Goal: Task Accomplishment & Management: Manage account settings

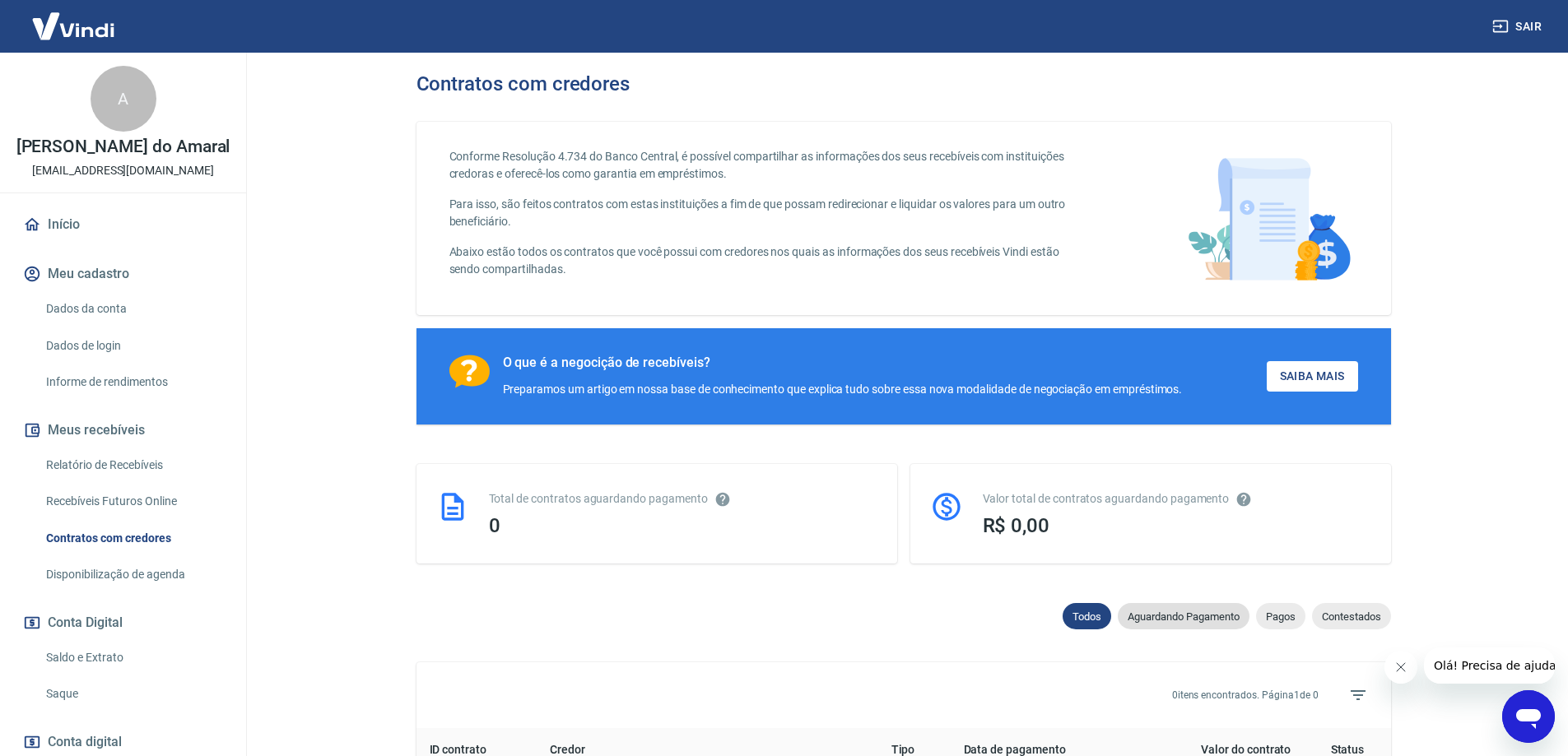
click at [1173, 623] on span "Aguardando Pagamento" at bounding box center [1184, 616] width 131 height 12
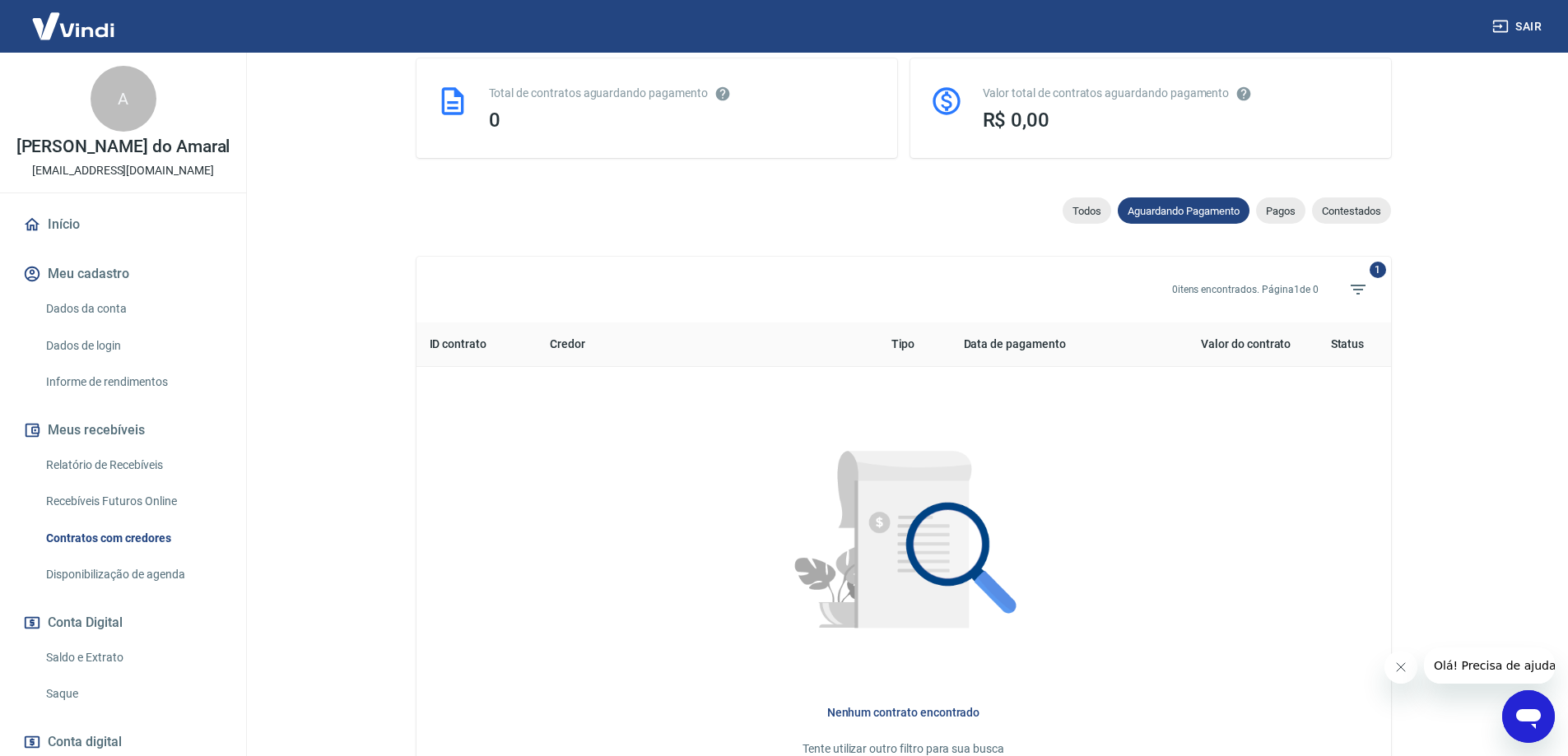
scroll to position [412, 0]
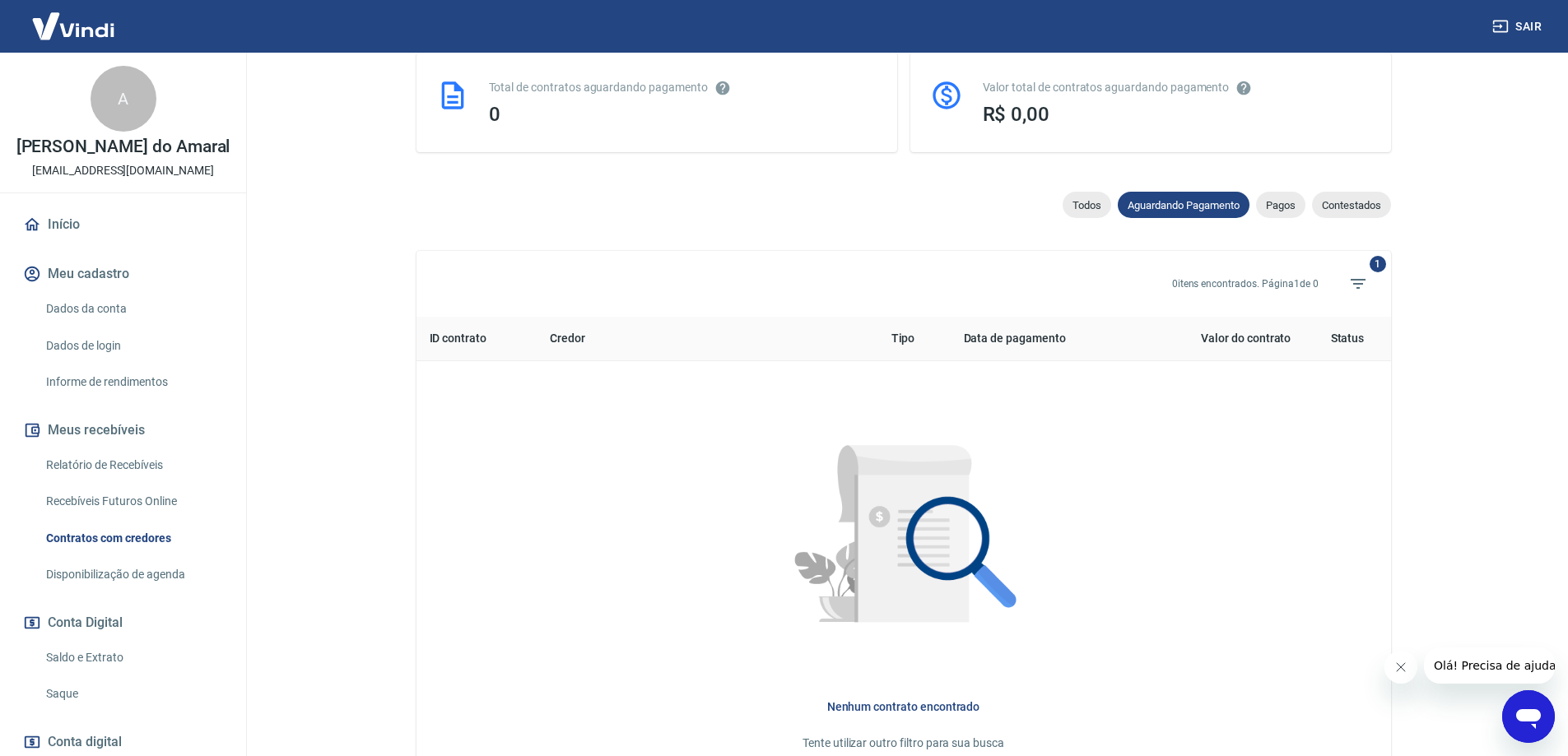
click at [1276, 217] on div "Pagos" at bounding box center [1280, 204] width 49 height 26
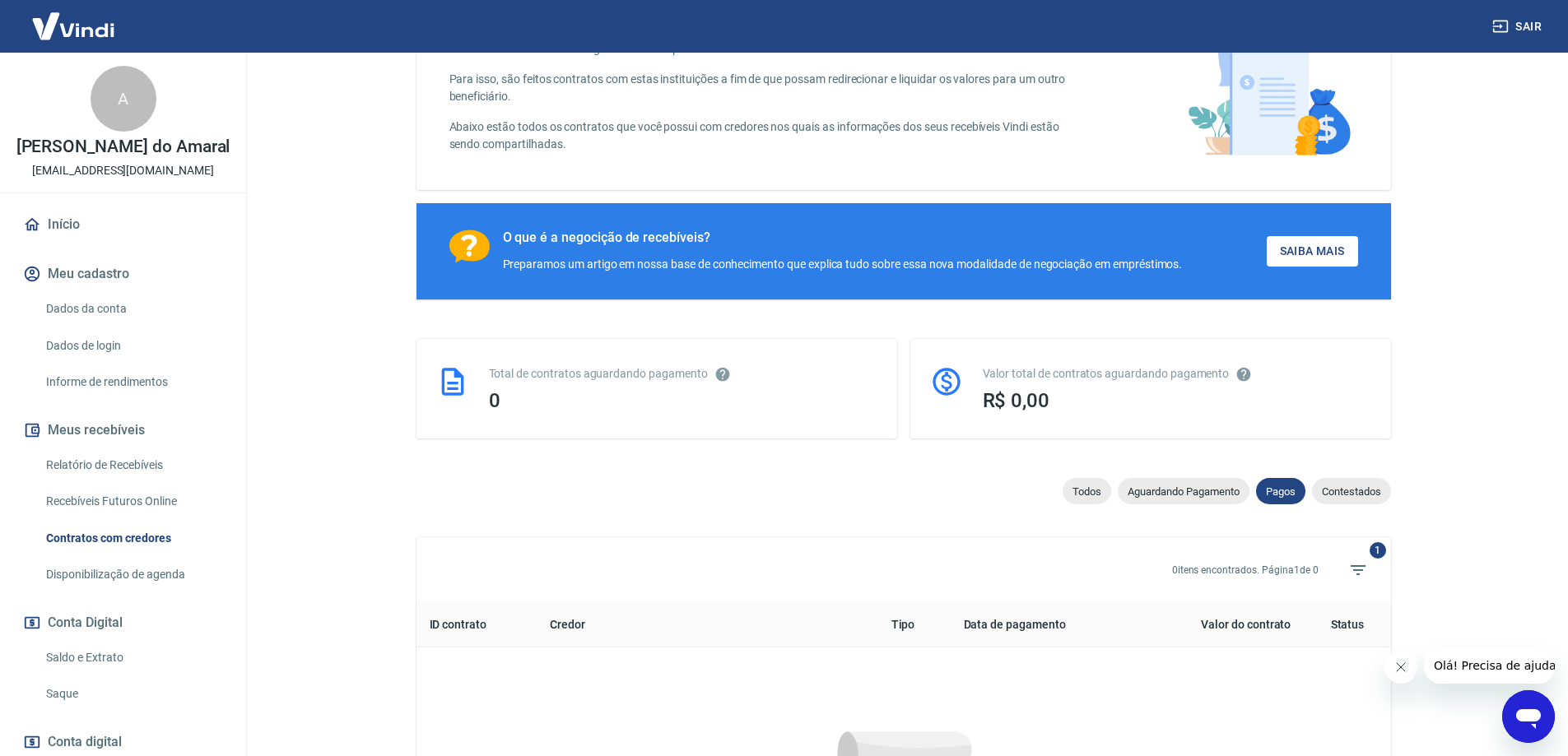
scroll to position [412, 0]
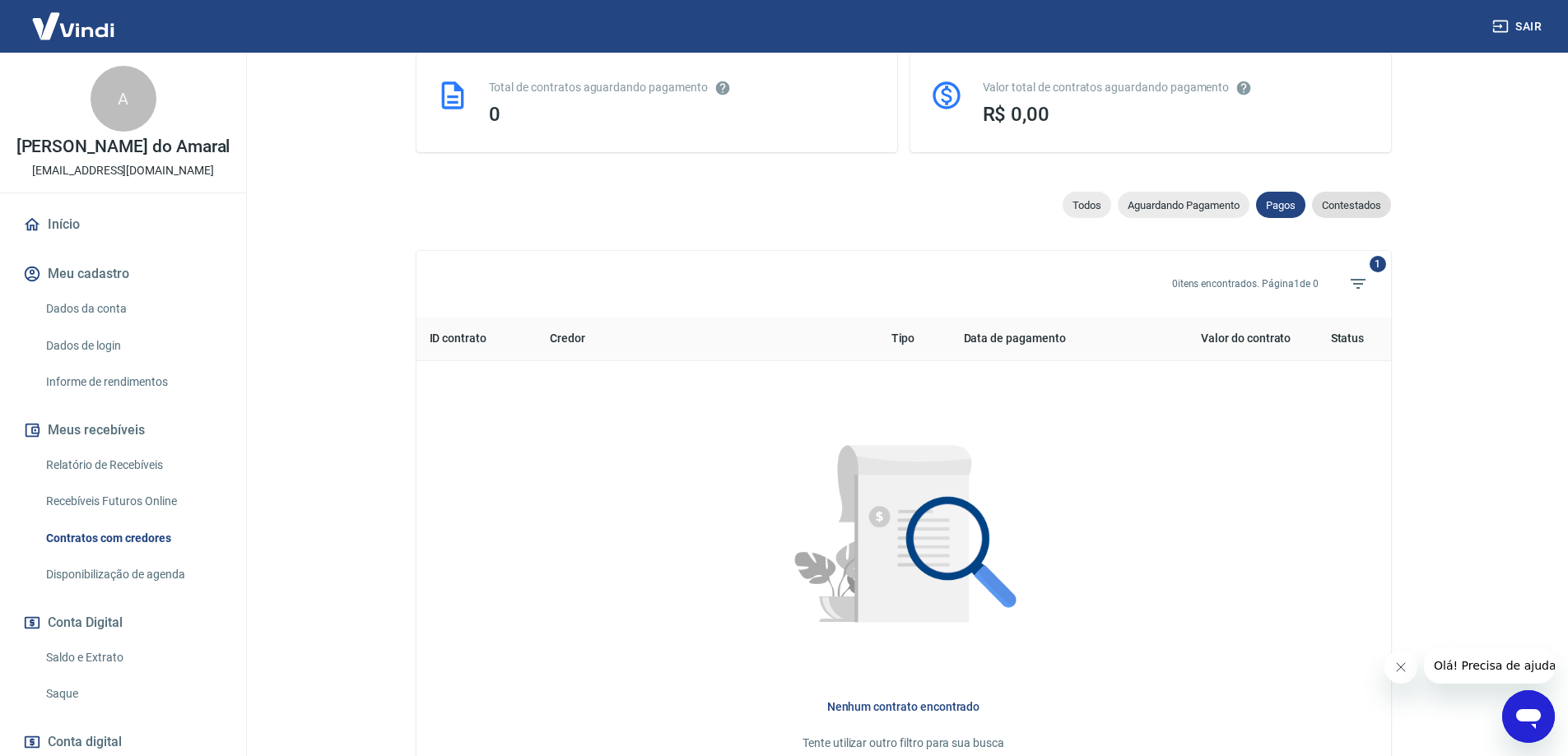
click at [1356, 208] on span "Contestados" at bounding box center [1351, 204] width 79 height 12
select select "rejected"
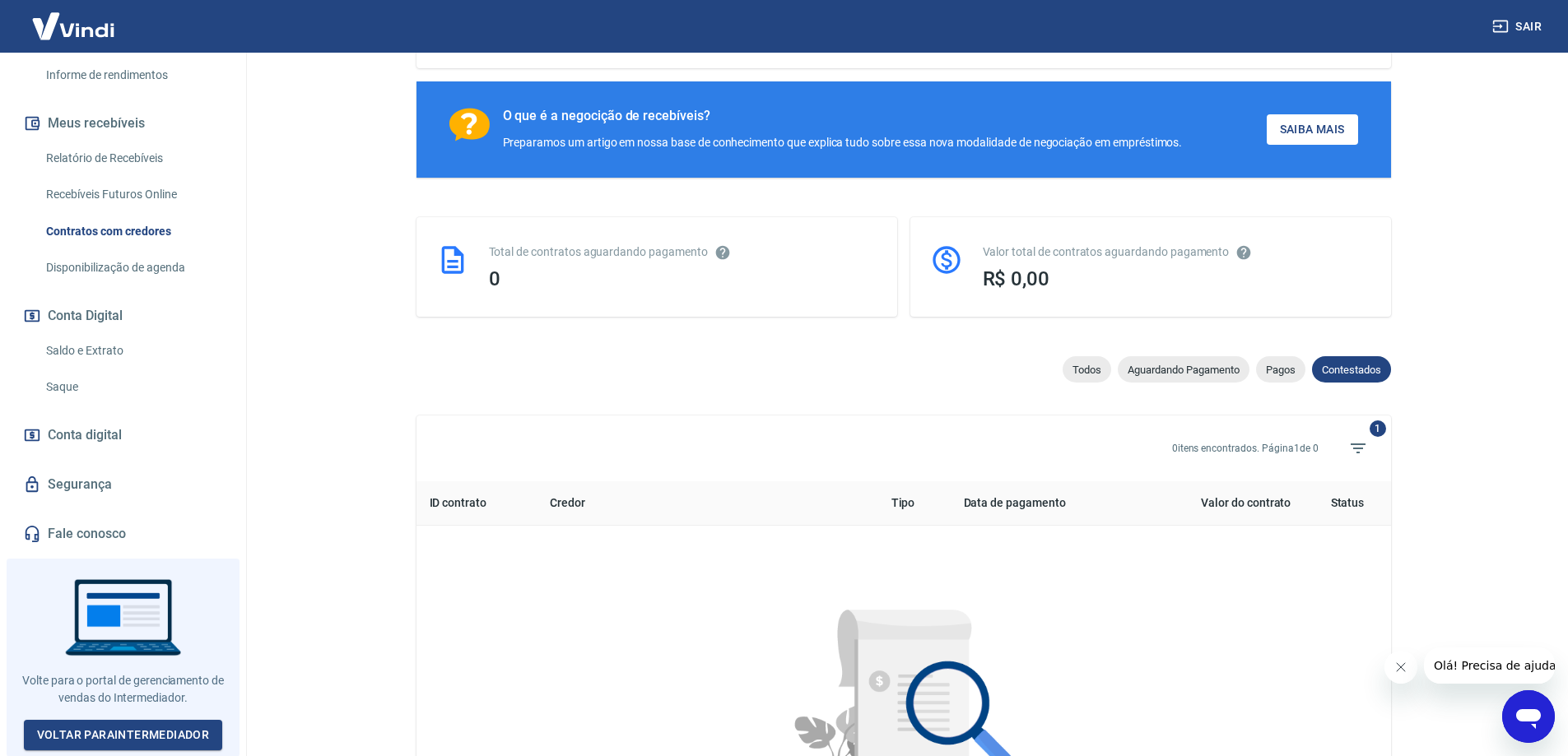
scroll to position [319, 0]
click at [1526, 719] on icon "Abrir janela de mensagens" at bounding box center [1528, 719] width 25 height 19
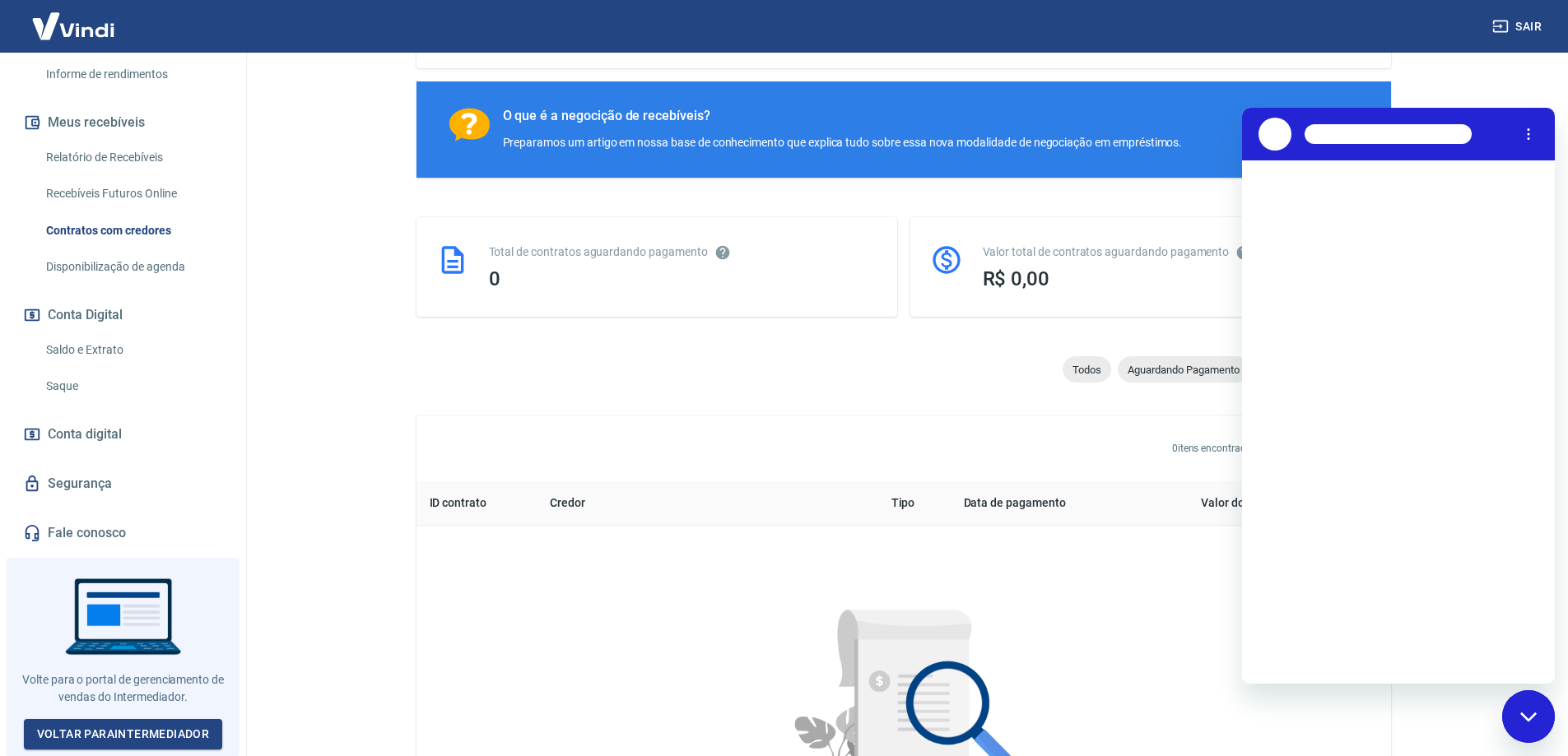
scroll to position [0, 0]
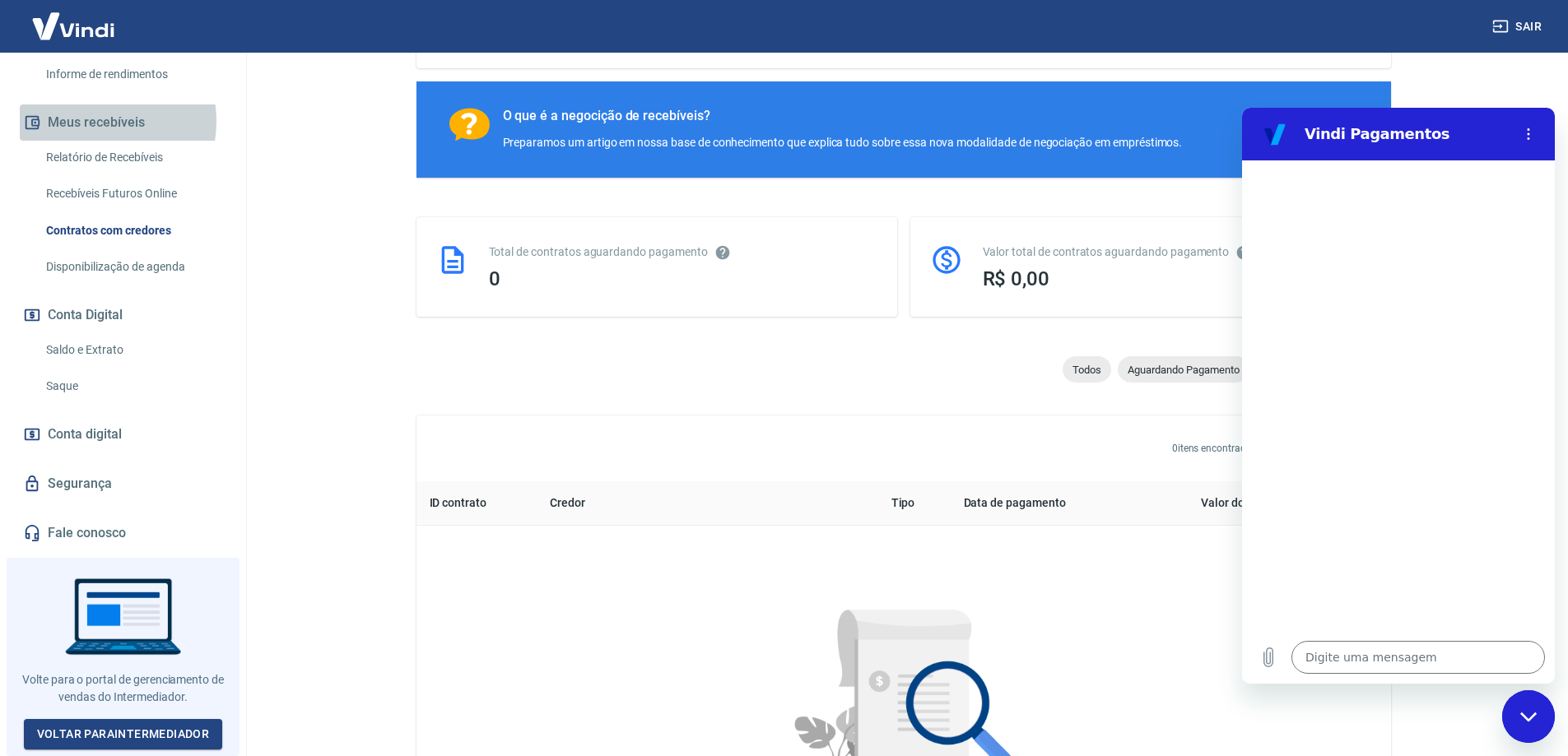
click at [92, 127] on button "Meus recebíveis" at bounding box center [122, 122] width 206 height 36
click at [69, 33] on img at bounding box center [73, 26] width 107 height 50
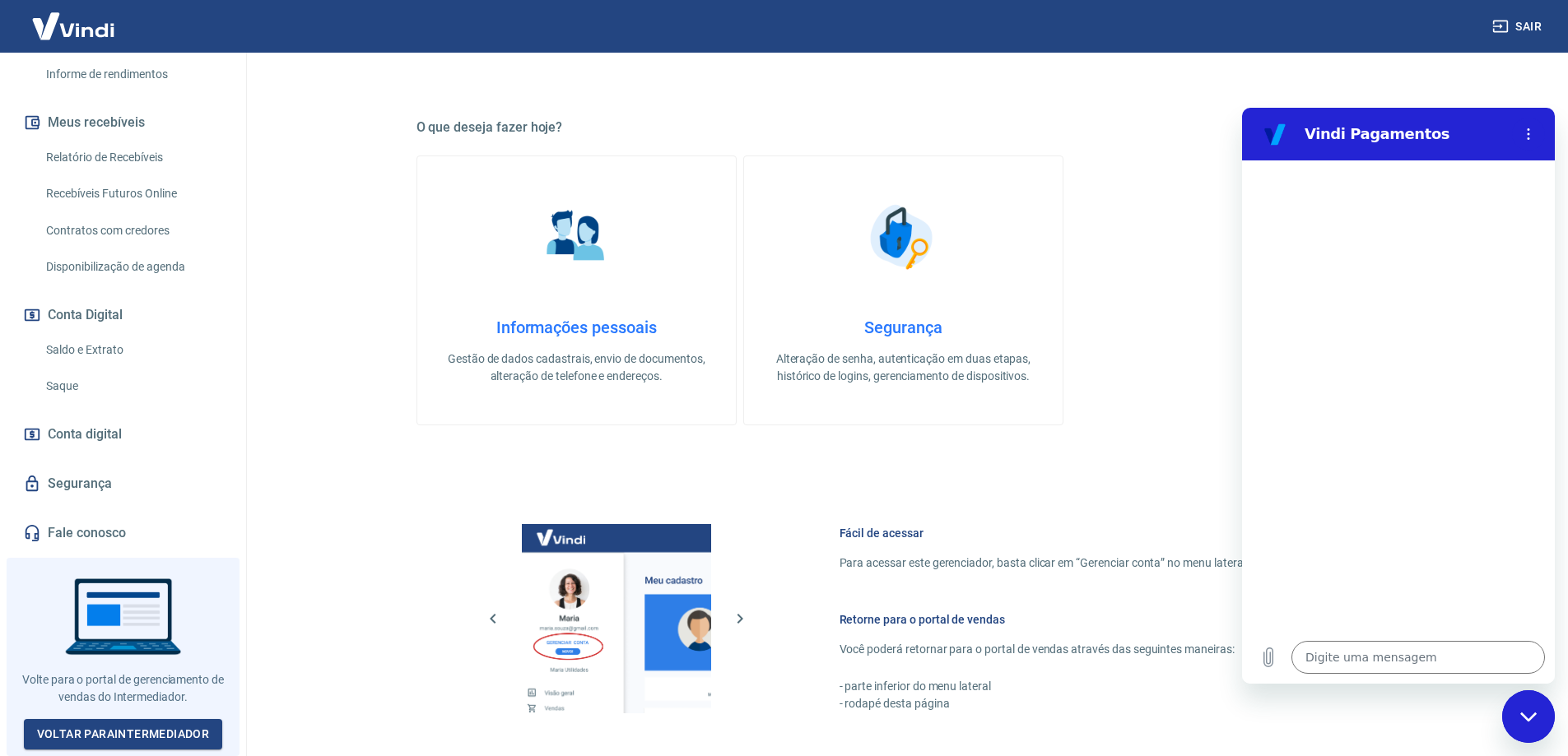
click at [1531, 716] on icon "Fechar janela de mensagens" at bounding box center [1529, 717] width 18 height 11
type textarea "x"
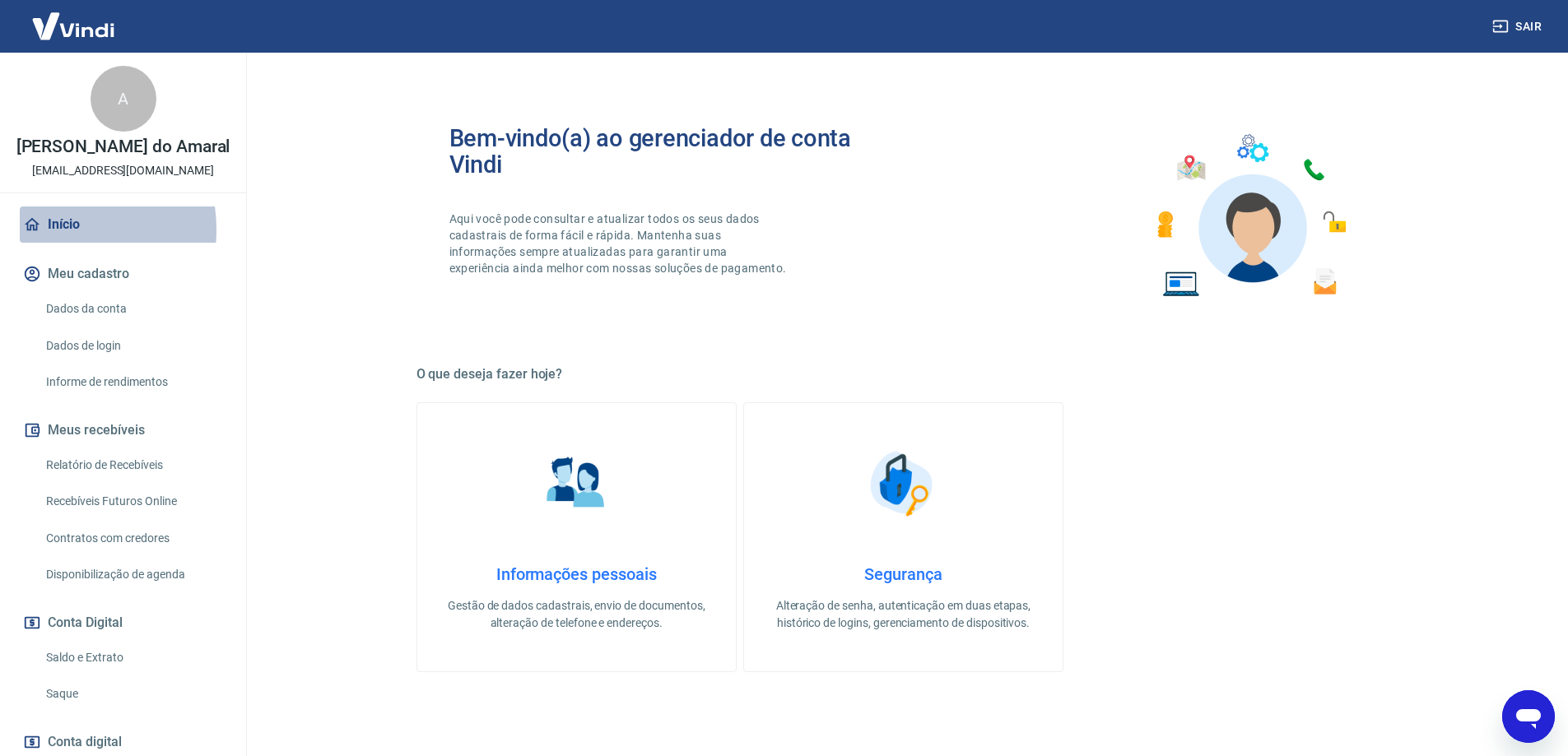
click at [51, 242] on link "Início" at bounding box center [122, 224] width 206 height 36
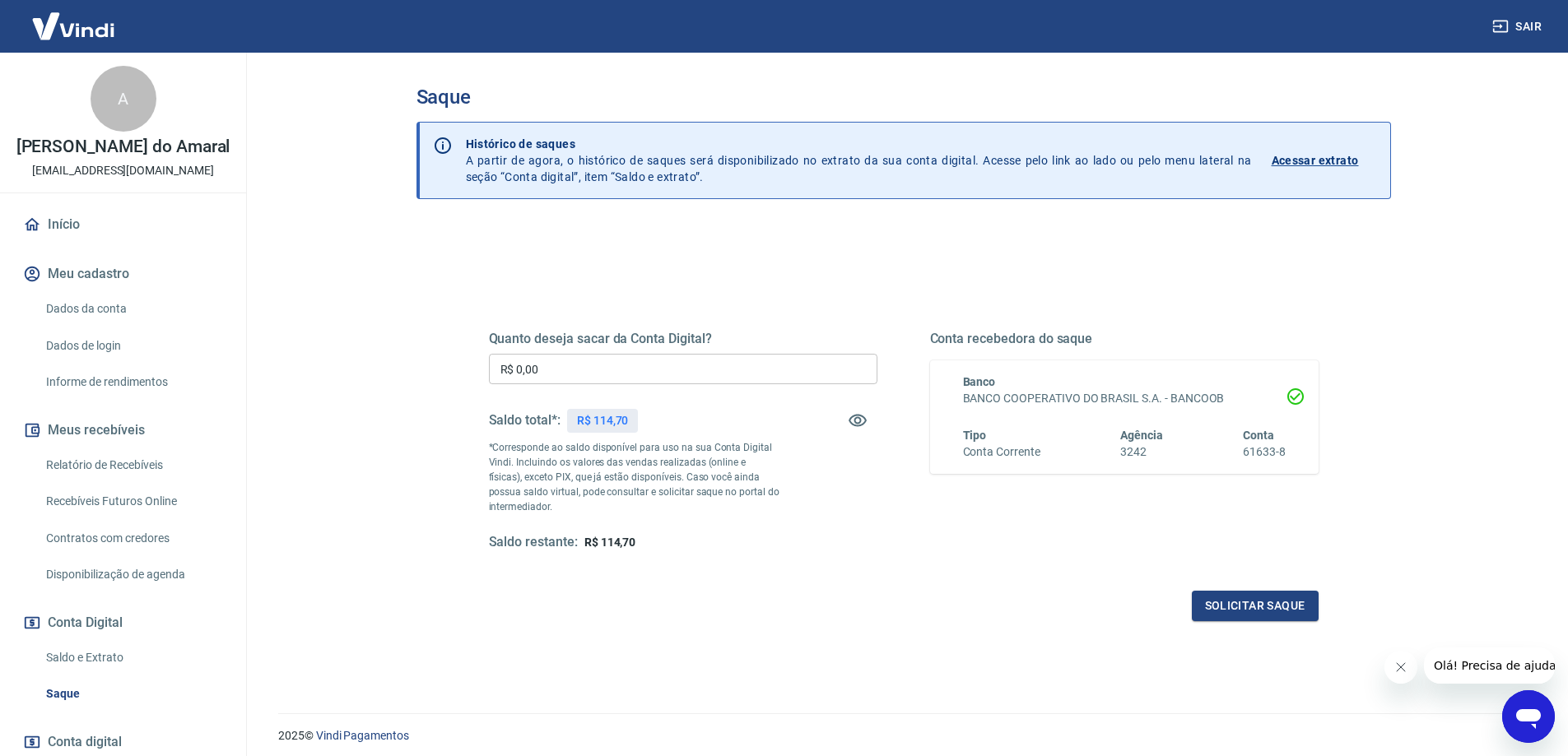
click at [533, 367] on input "R$ 0,00" at bounding box center [683, 368] width 389 height 31
type input "R$ 114,70"
click at [1257, 607] on button "Solicitar saque" at bounding box center [1255, 606] width 127 height 31
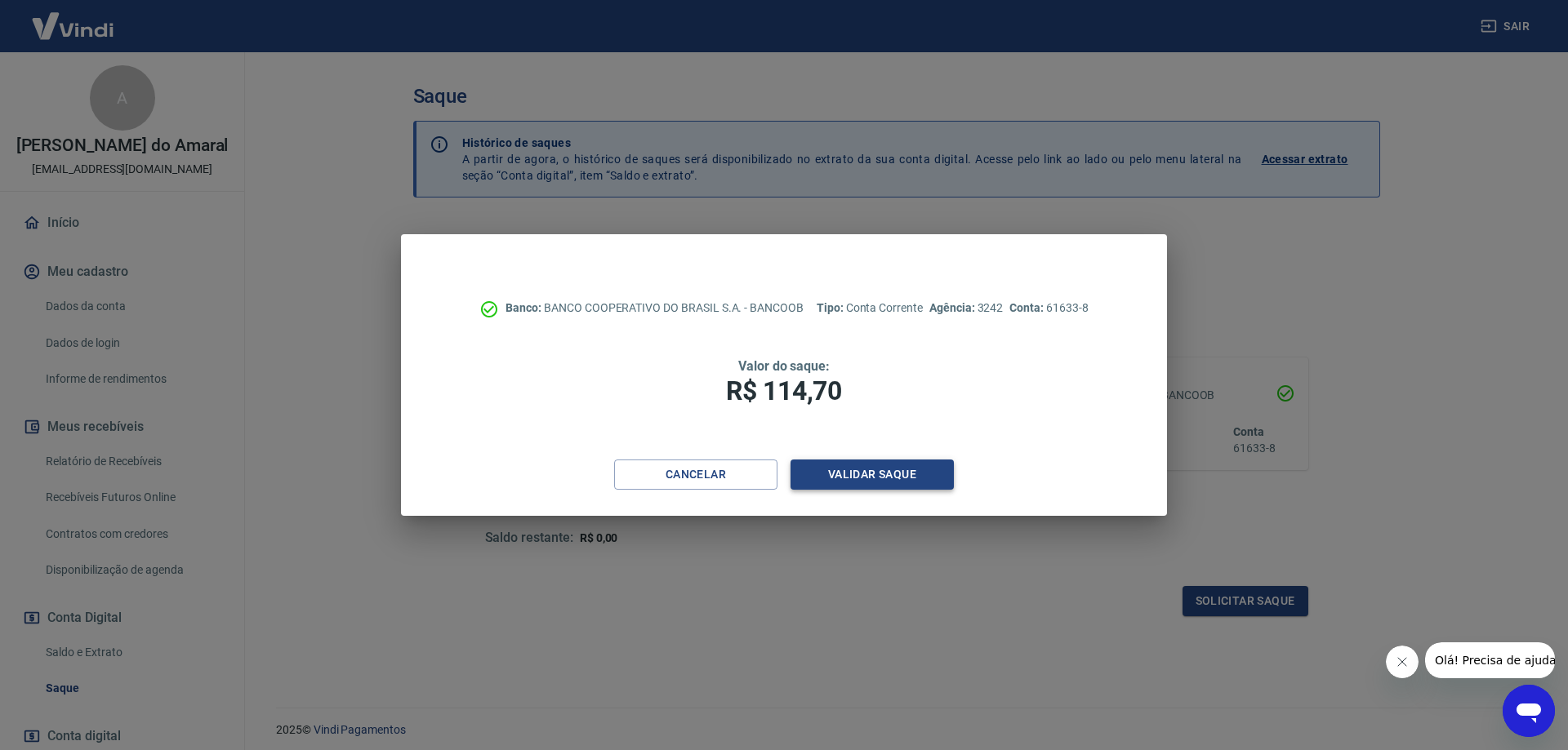
click at [887, 475] on button "Validar saque" at bounding box center [872, 475] width 163 height 30
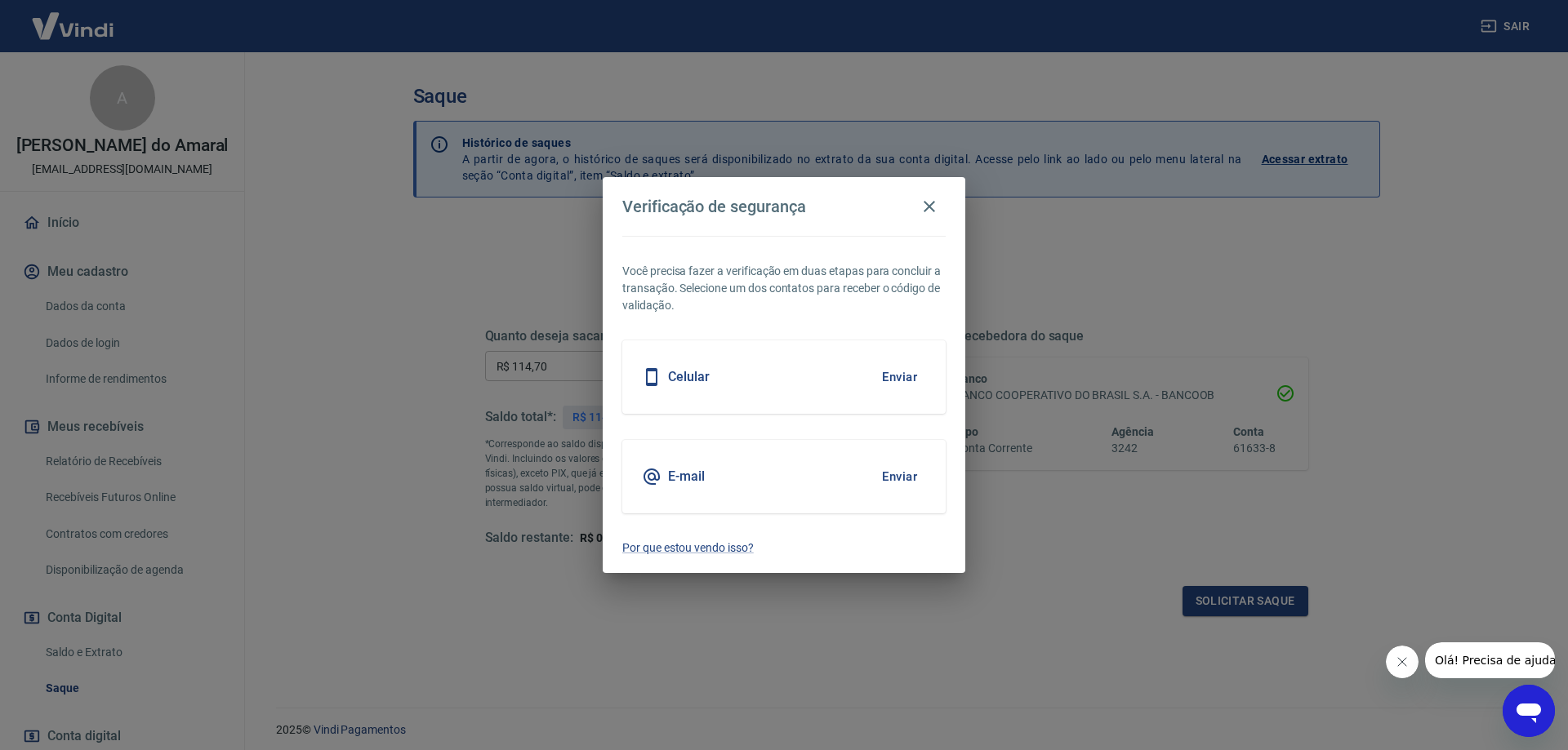
click at [898, 373] on button "Enviar" at bounding box center [900, 376] width 53 height 34
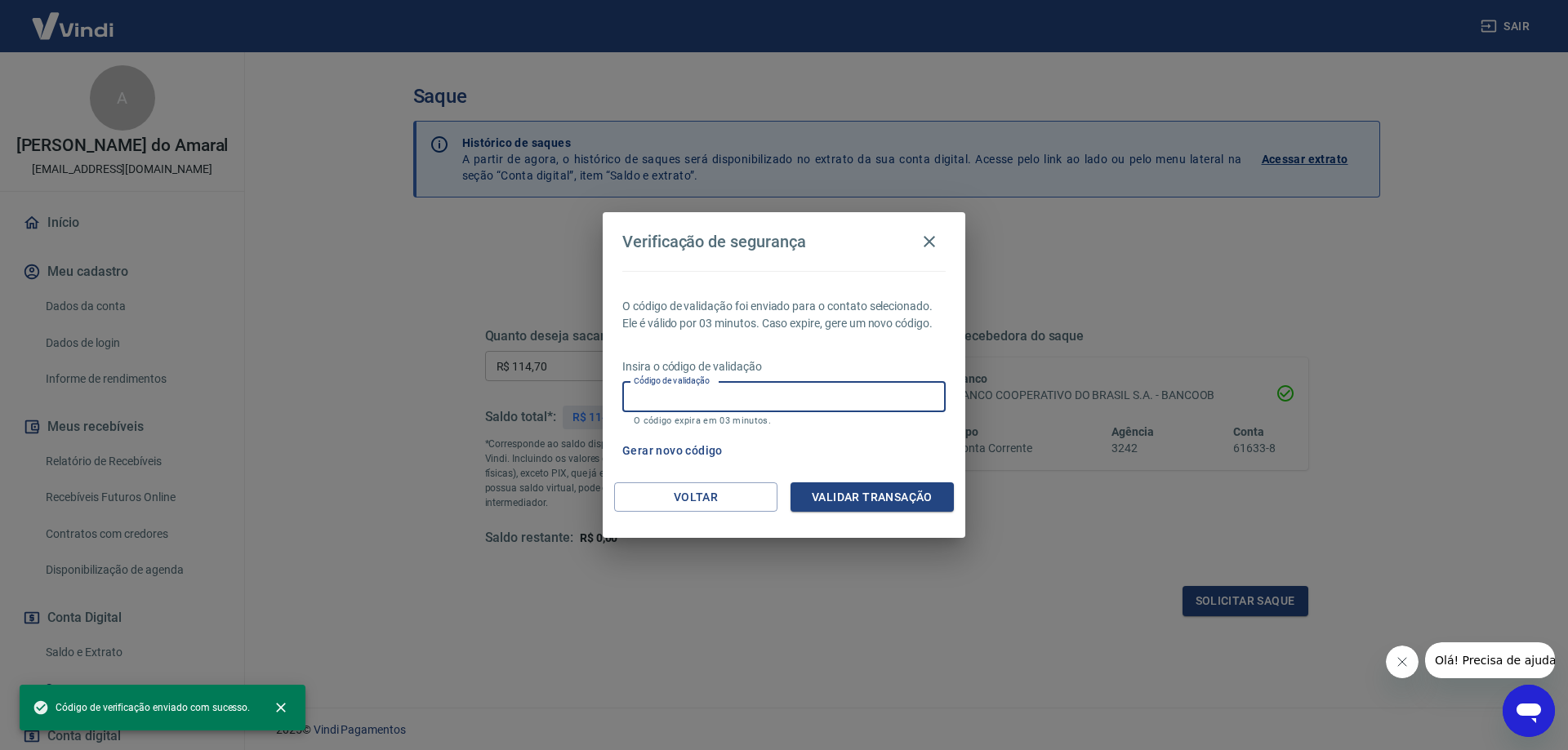
click at [658, 406] on input "Código de validação" at bounding box center [784, 397] width 323 height 30
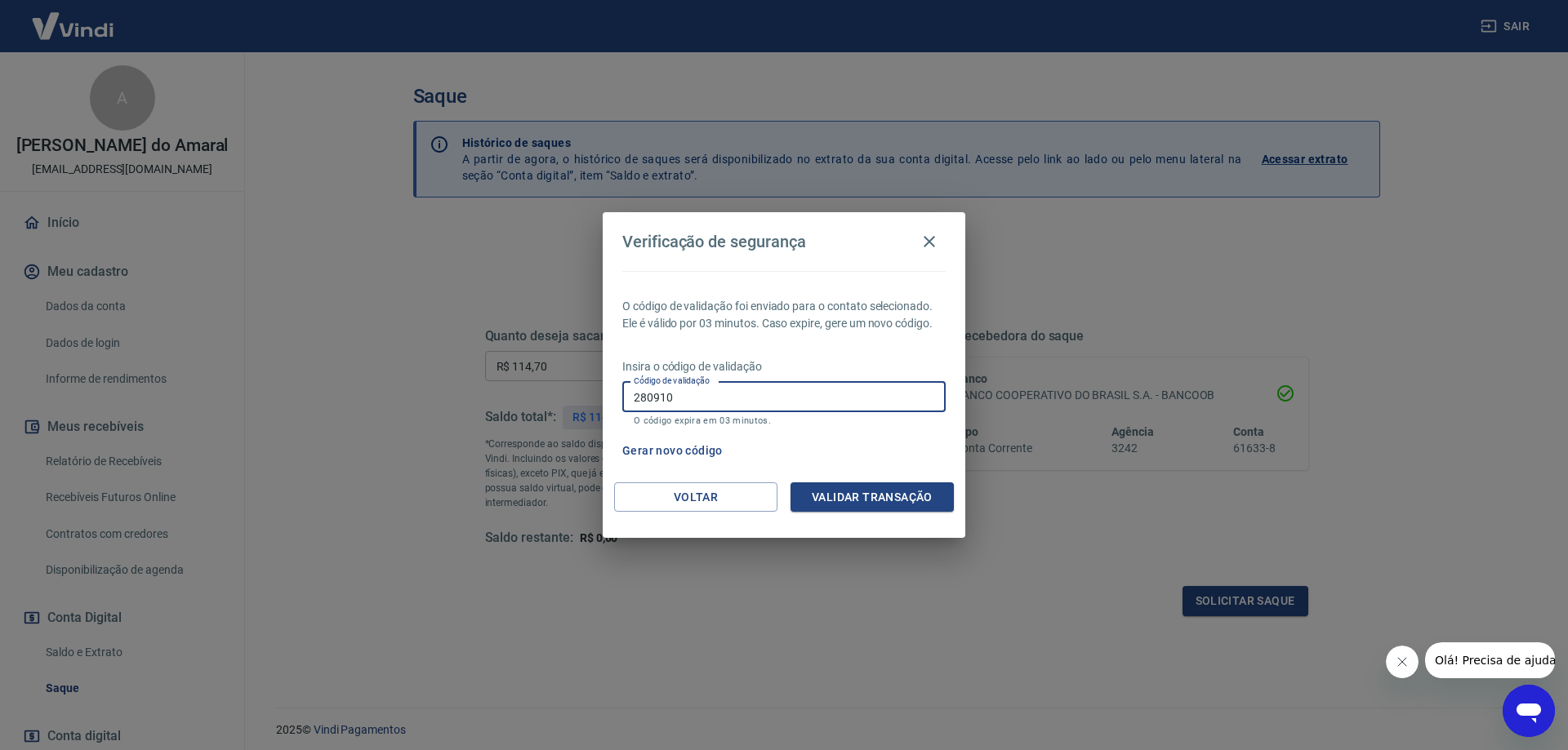
type input "280910"
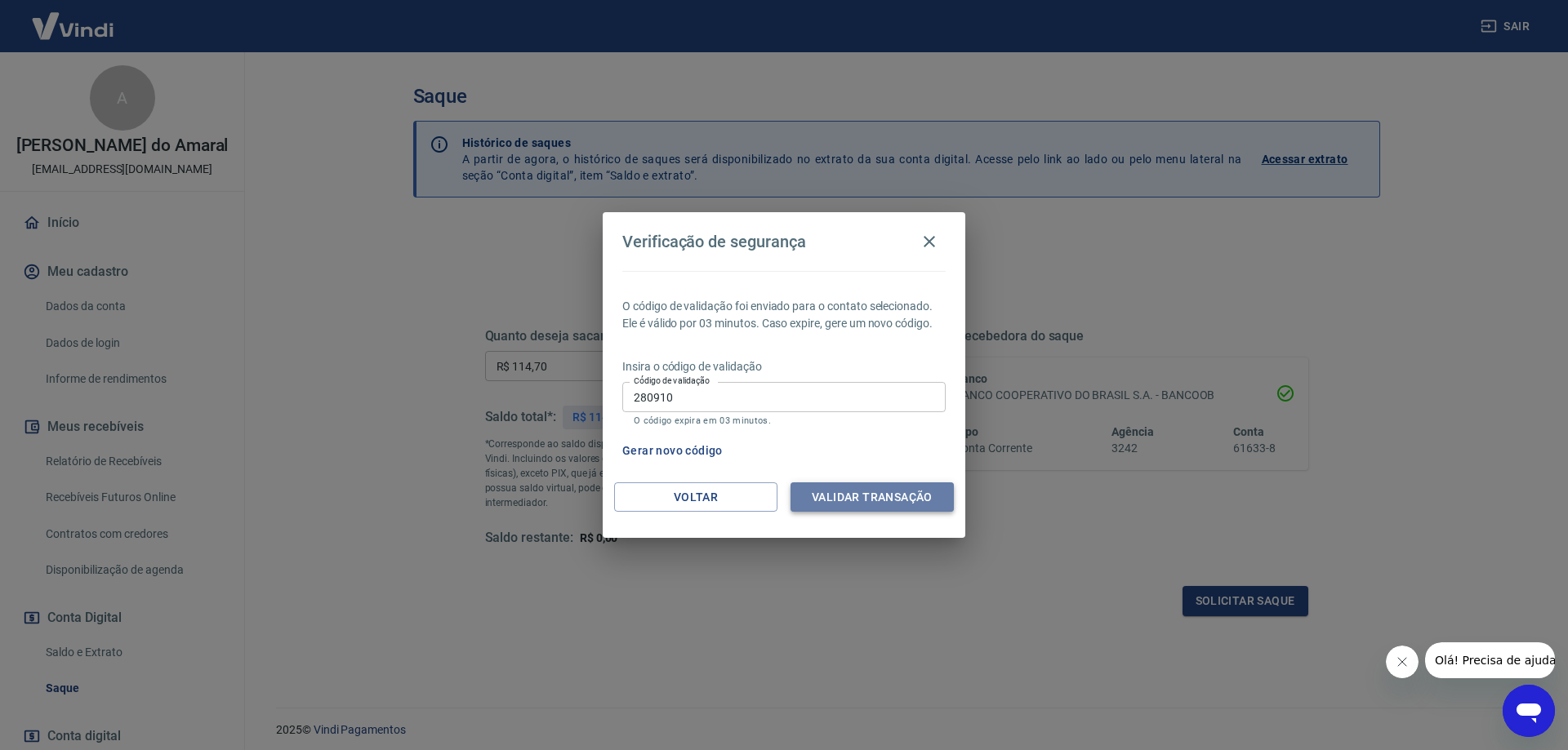
click at [863, 499] on button "Validar transação" at bounding box center [872, 498] width 163 height 30
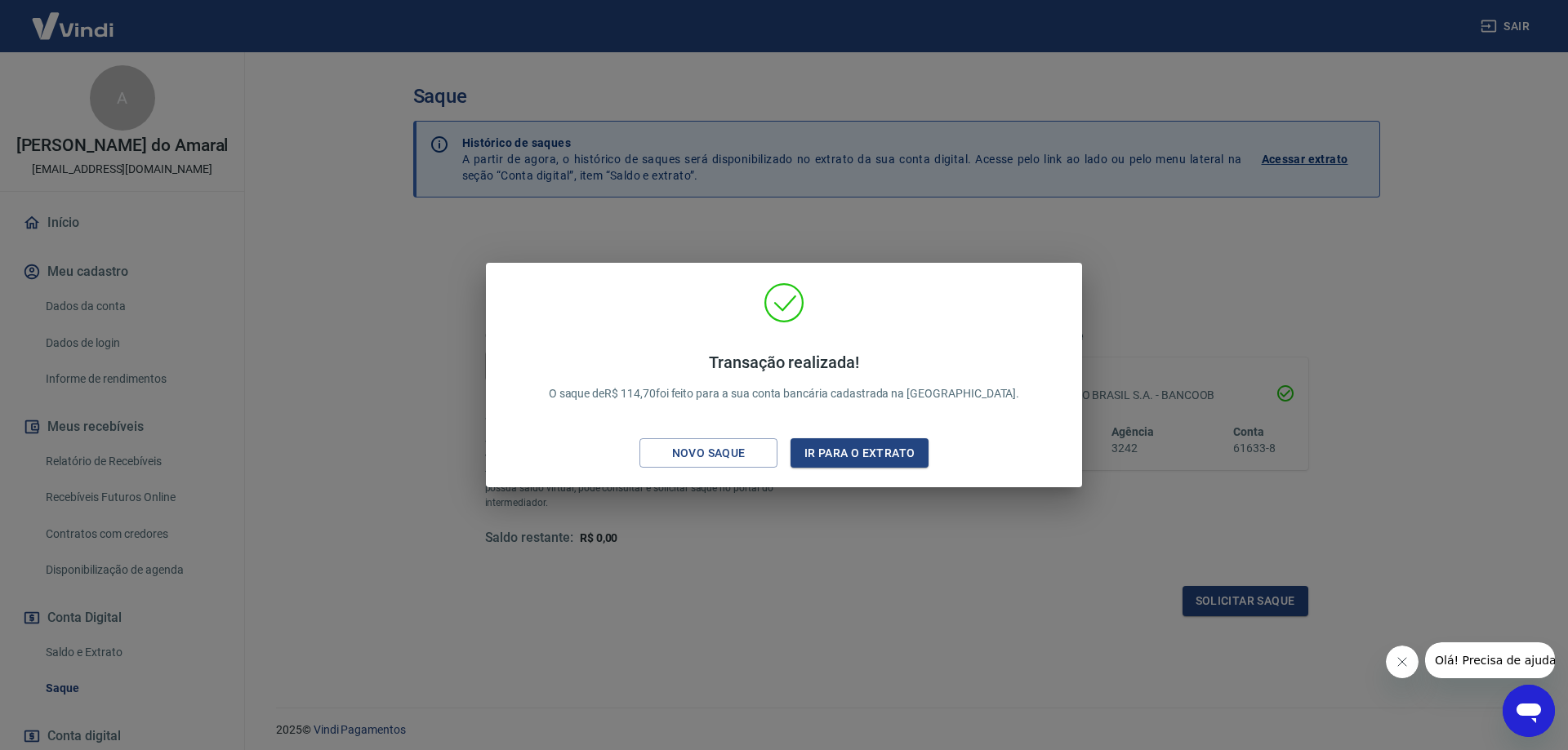
click at [929, 241] on div "Transação realizada! O saque de R$ 114,70 foi feito para a sua conta bancária c…" at bounding box center [784, 375] width 1568 height 750
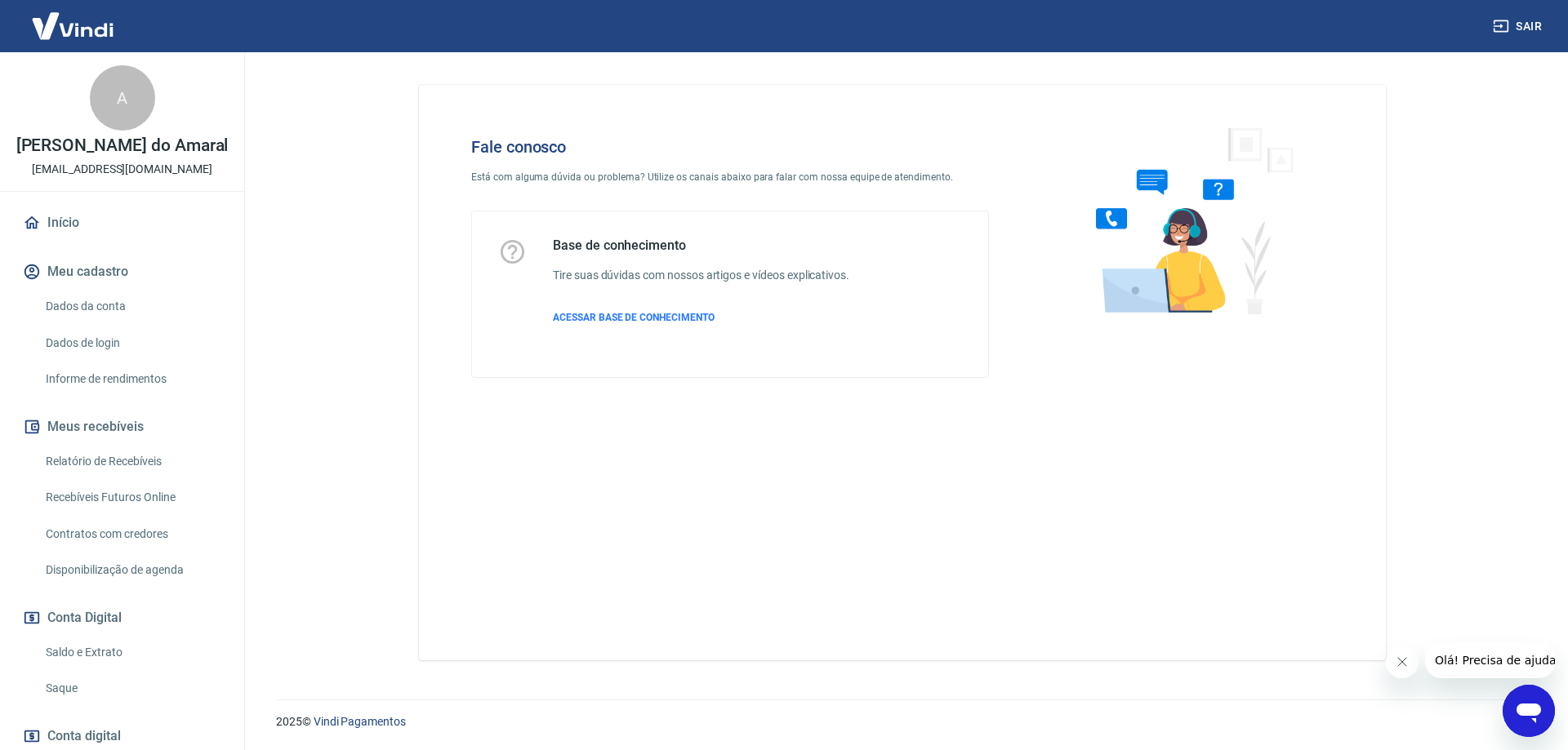
click at [1529, 710] on icon "Abrir janela de mensagens" at bounding box center [1529, 713] width 25 height 19
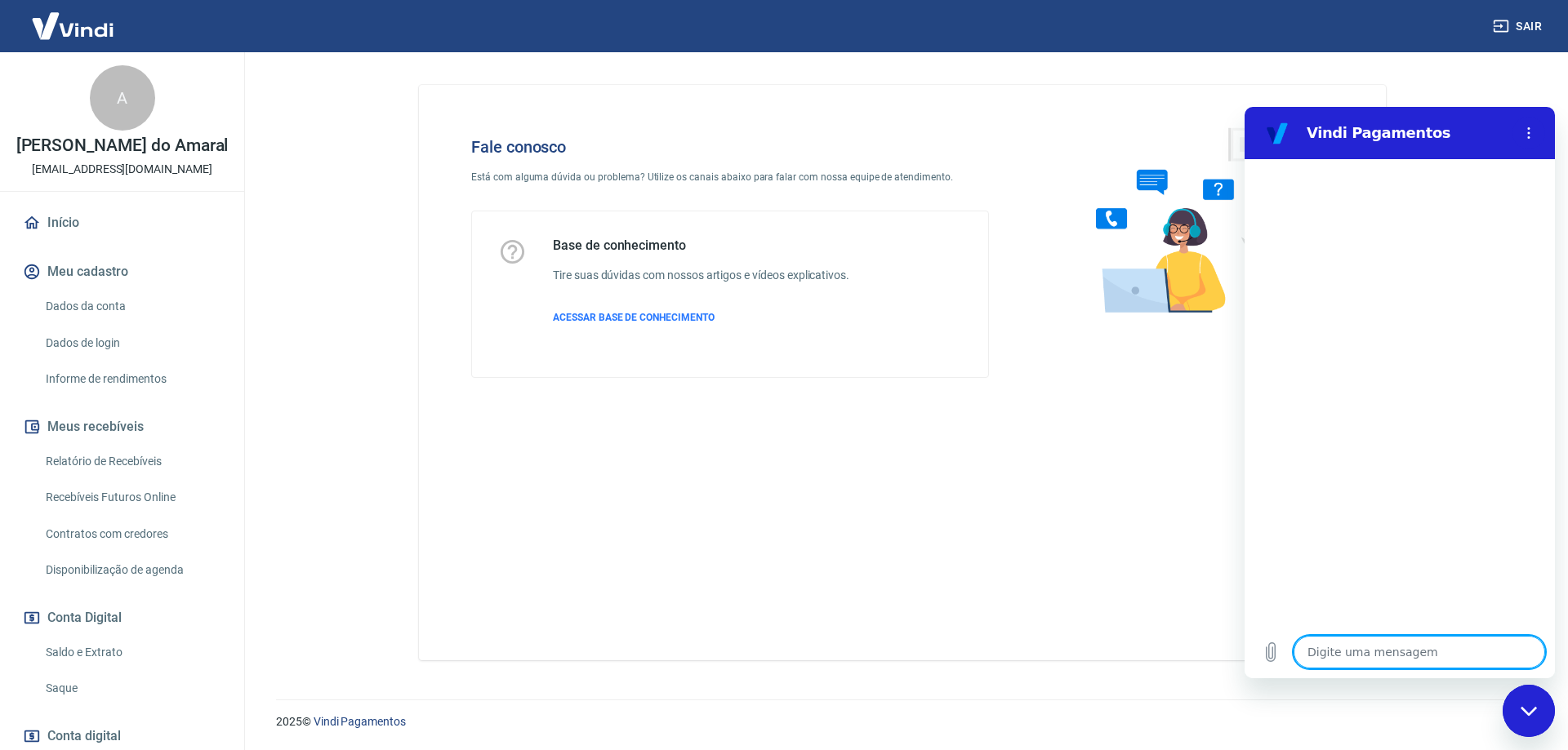
type textarea "C"
type textarea "x"
type textarea "CO"
type textarea "x"
type textarea "COM"
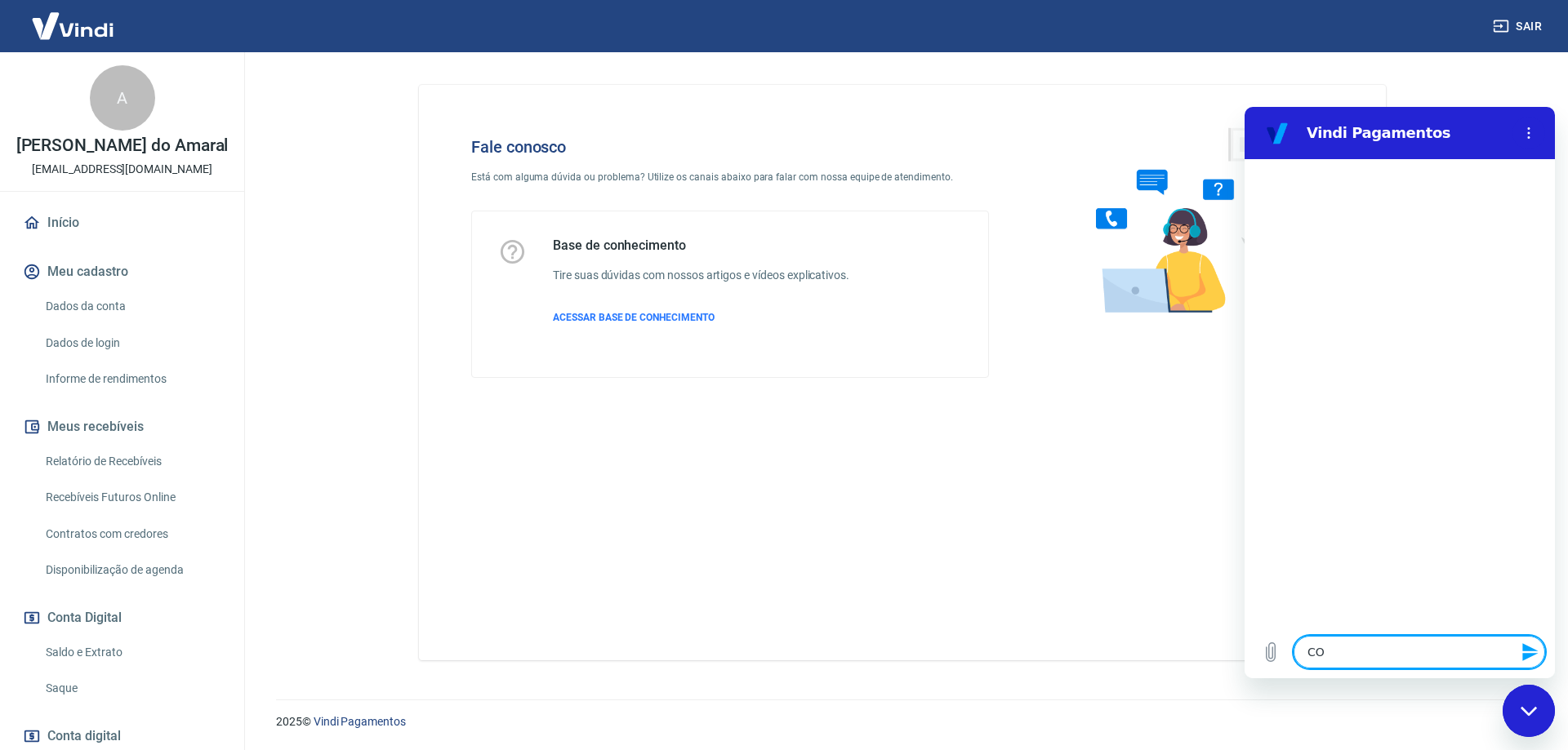
type textarea "x"
type textarea "COMO"
type textarea "x"
type textarea "COMO"
type textarea "x"
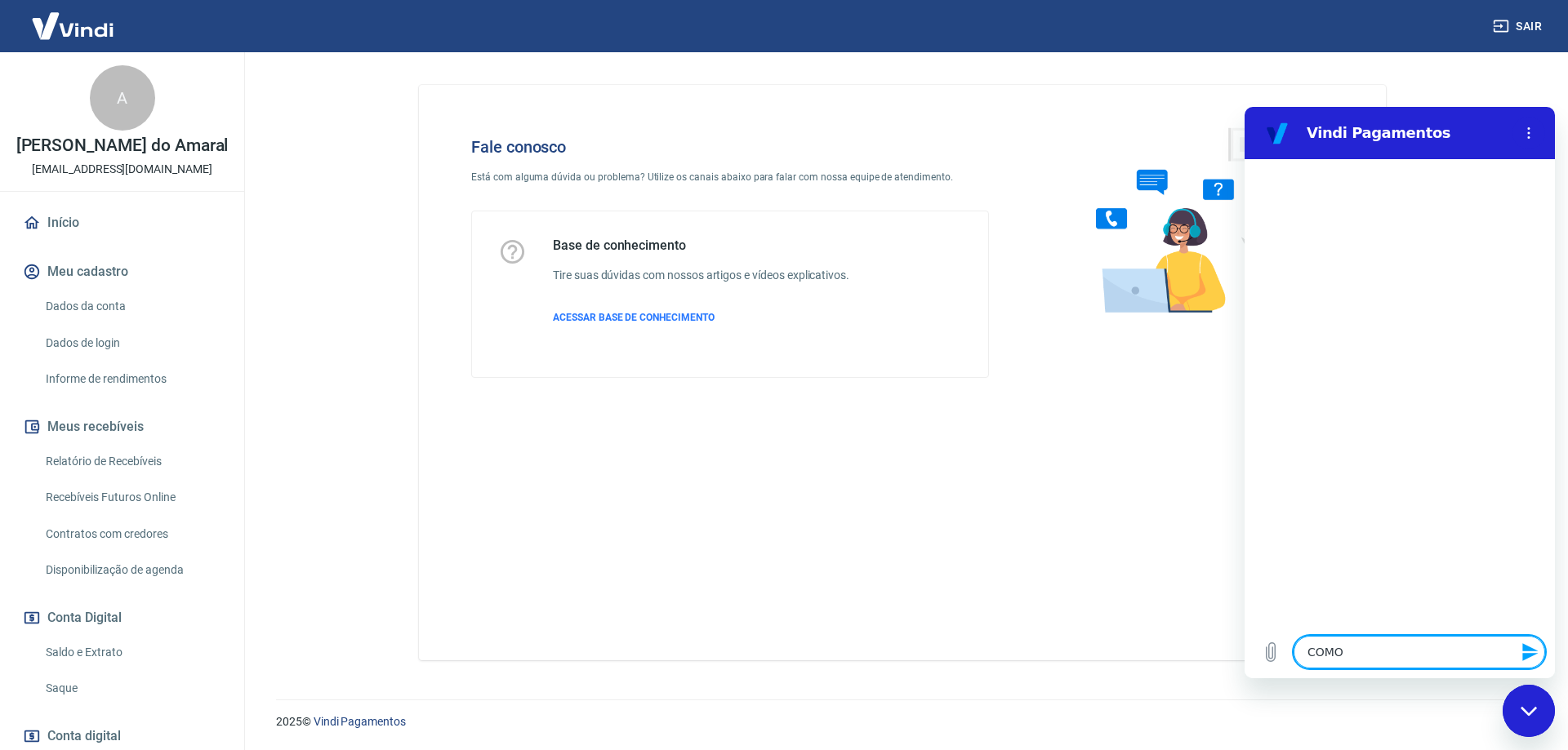
type textarea "COMO F"
type textarea "x"
type textarea "COMO FA"
type textarea "x"
type textarea "COMO FAÇ"
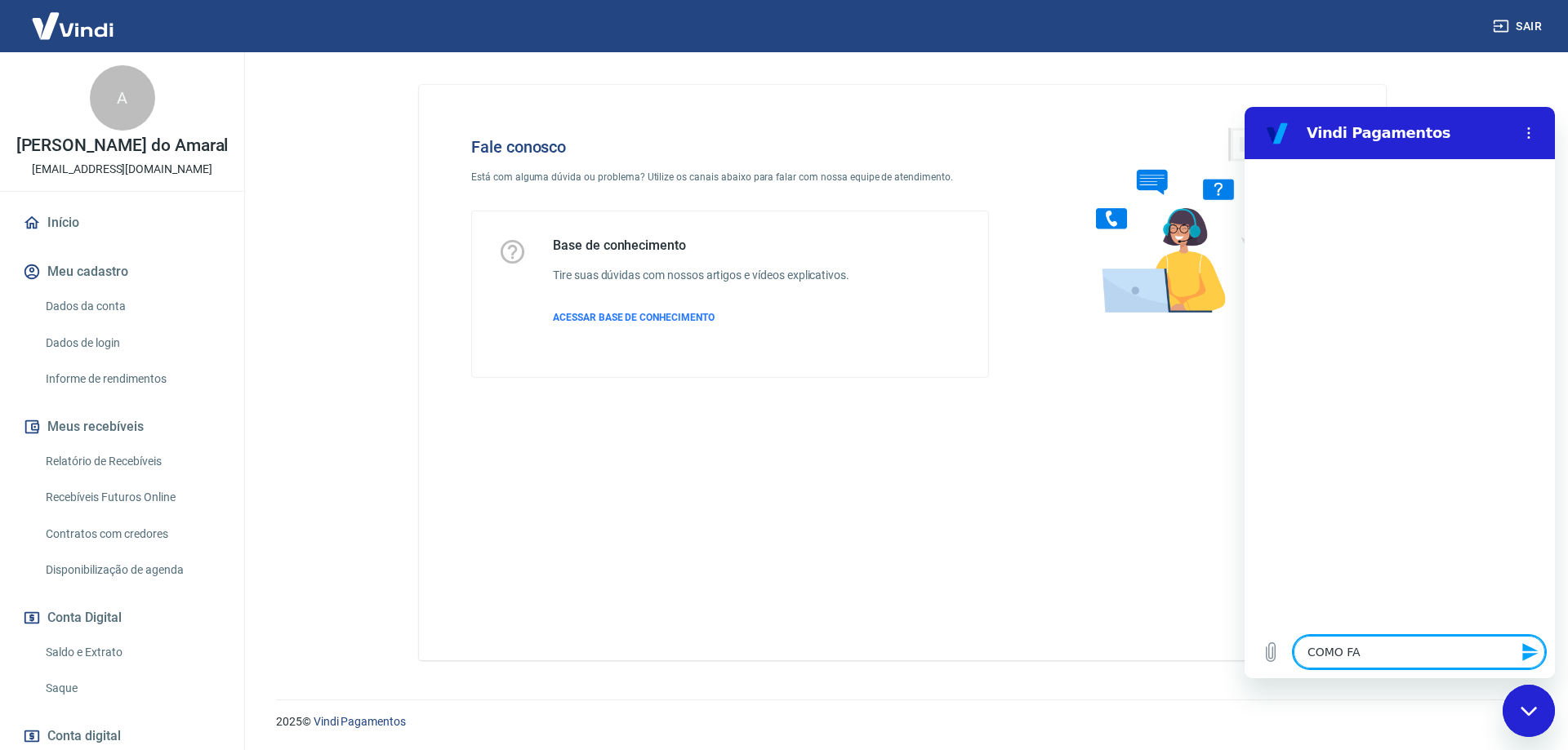
type textarea "x"
type textarea "COMO FAÇO"
type textarea "x"
type textarea "COMO FAÇO"
type textarea "x"
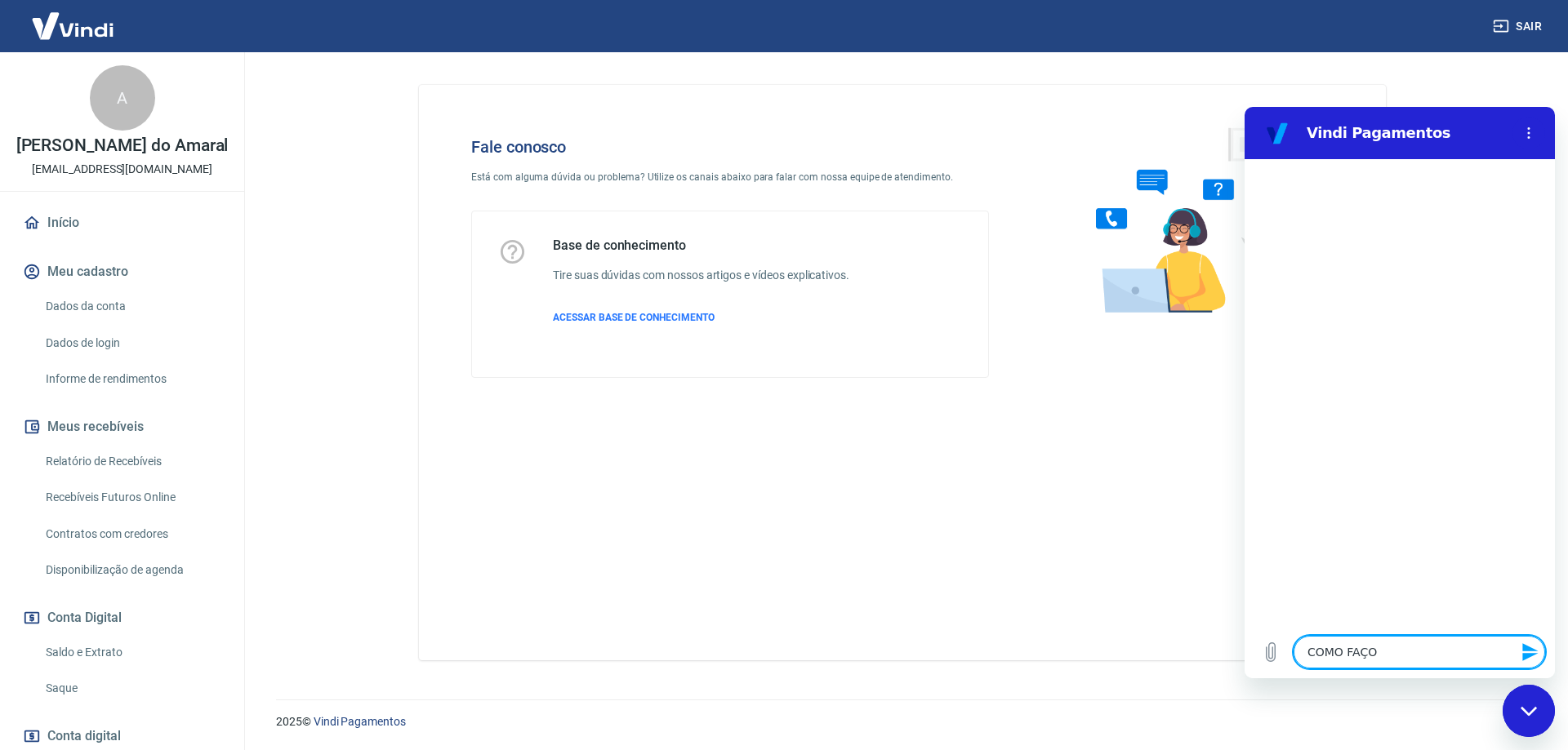
type textarea "COMO FAÇO P"
type textarea "x"
type textarea "COMO FAÇO PR"
type textarea "x"
type textarea "COMO FAÇO PRA"
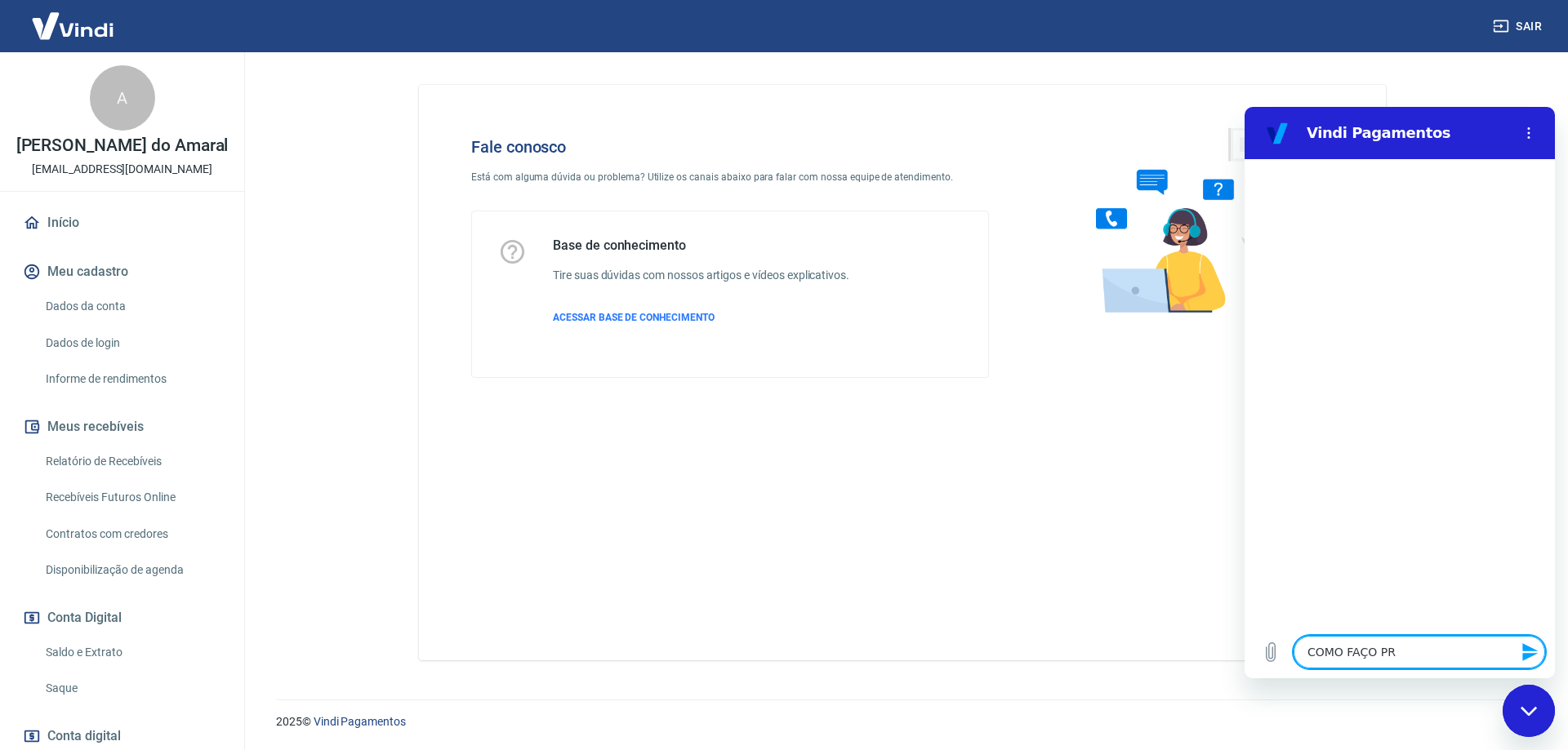
type textarea "x"
type textarea "COMO FAÇO PRA"
type textarea "x"
type textarea "COMO FAÇO PRA A"
type textarea "x"
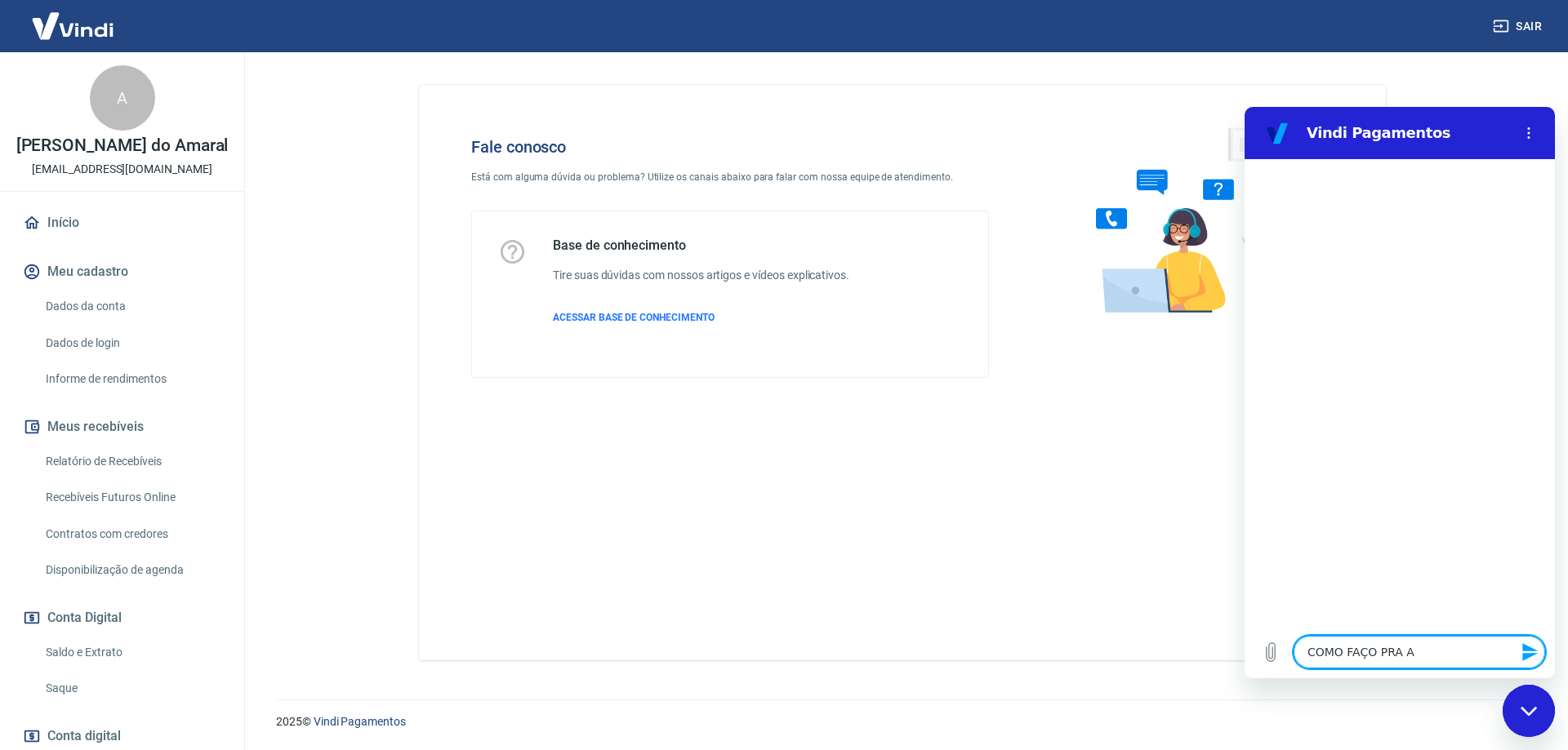
type textarea "COMO FAÇO PRA AL"
type textarea "x"
type textarea "COMO FAÇO PRA ALT"
type textarea "x"
type textarea "COMO FAÇO PRA ALTE"
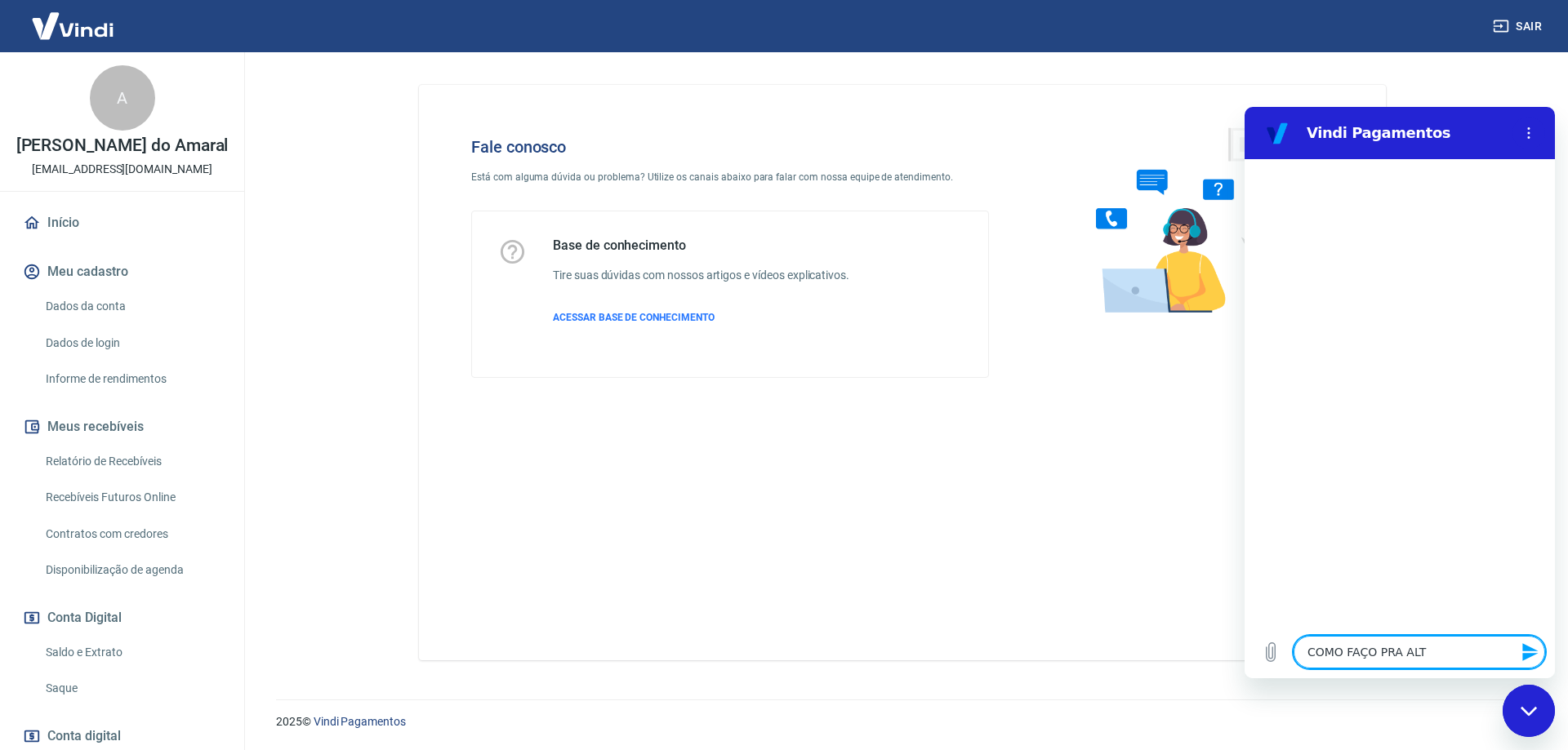
type textarea "x"
type textarea "COMO FAÇO PRA ALTER"
type textarea "x"
type textarea "COMO FAÇO PRA ALTERA"
type textarea "x"
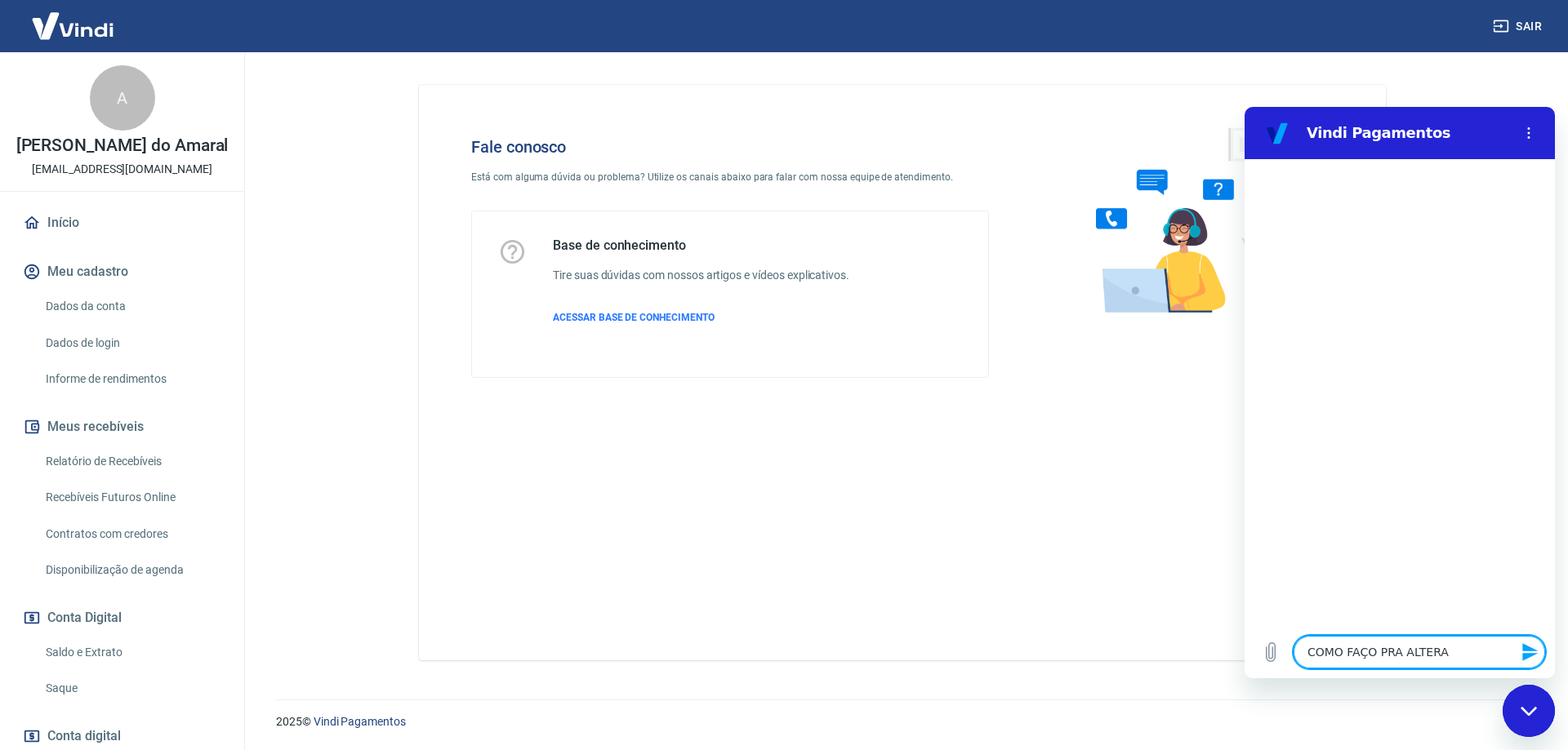
type textarea "COMO FAÇO PRA ALTERAR"
type textarea "x"
type textarea "COMO FAÇO PRA ALTERAR"
type textarea "x"
type textarea "COMO FAÇO PRA ALTERAR M"
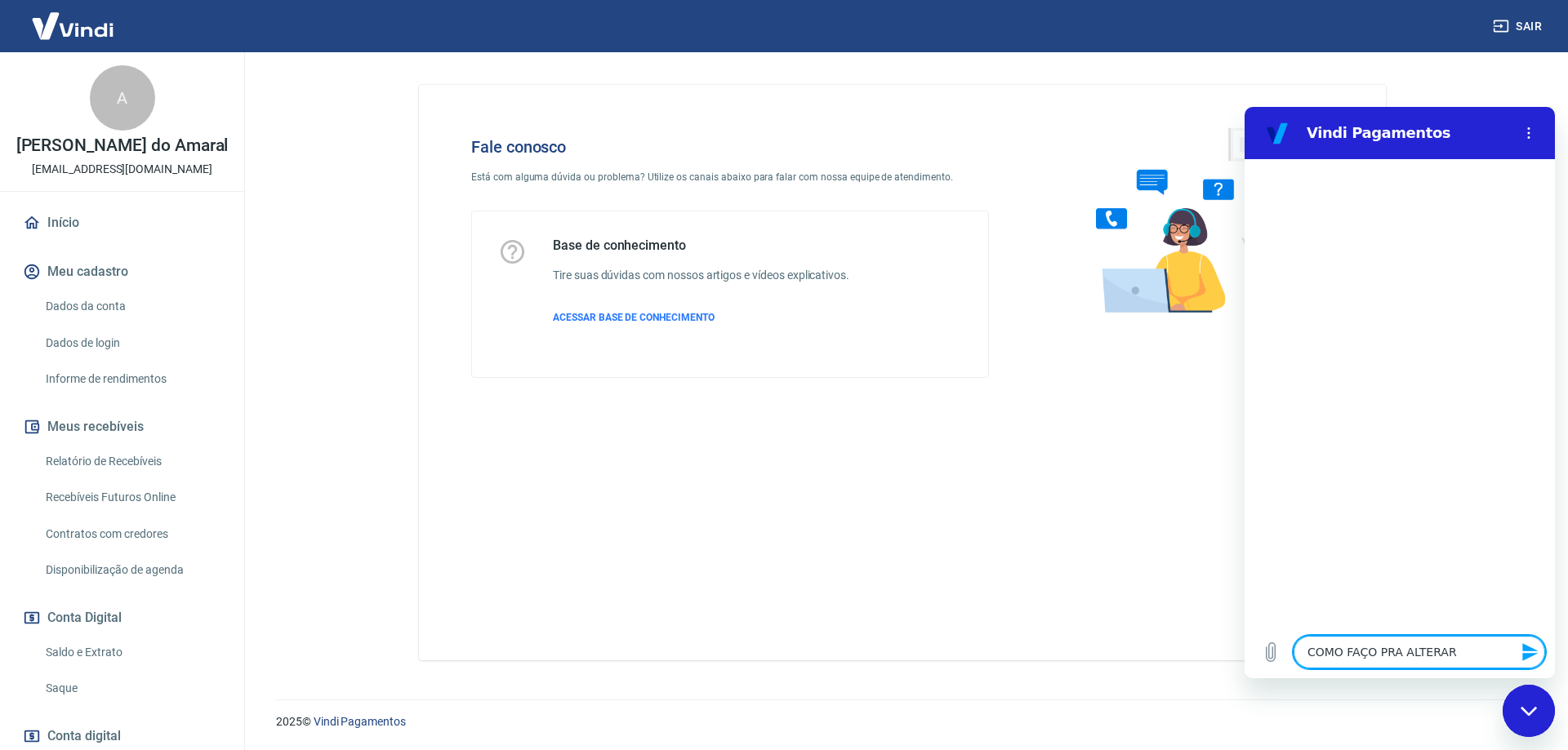
type textarea "x"
type textarea "COMO FAÇO PRA ALTERAR ME"
type textarea "x"
type textarea "COMO FAÇO PRA ALTERAR MEU"
type textarea "x"
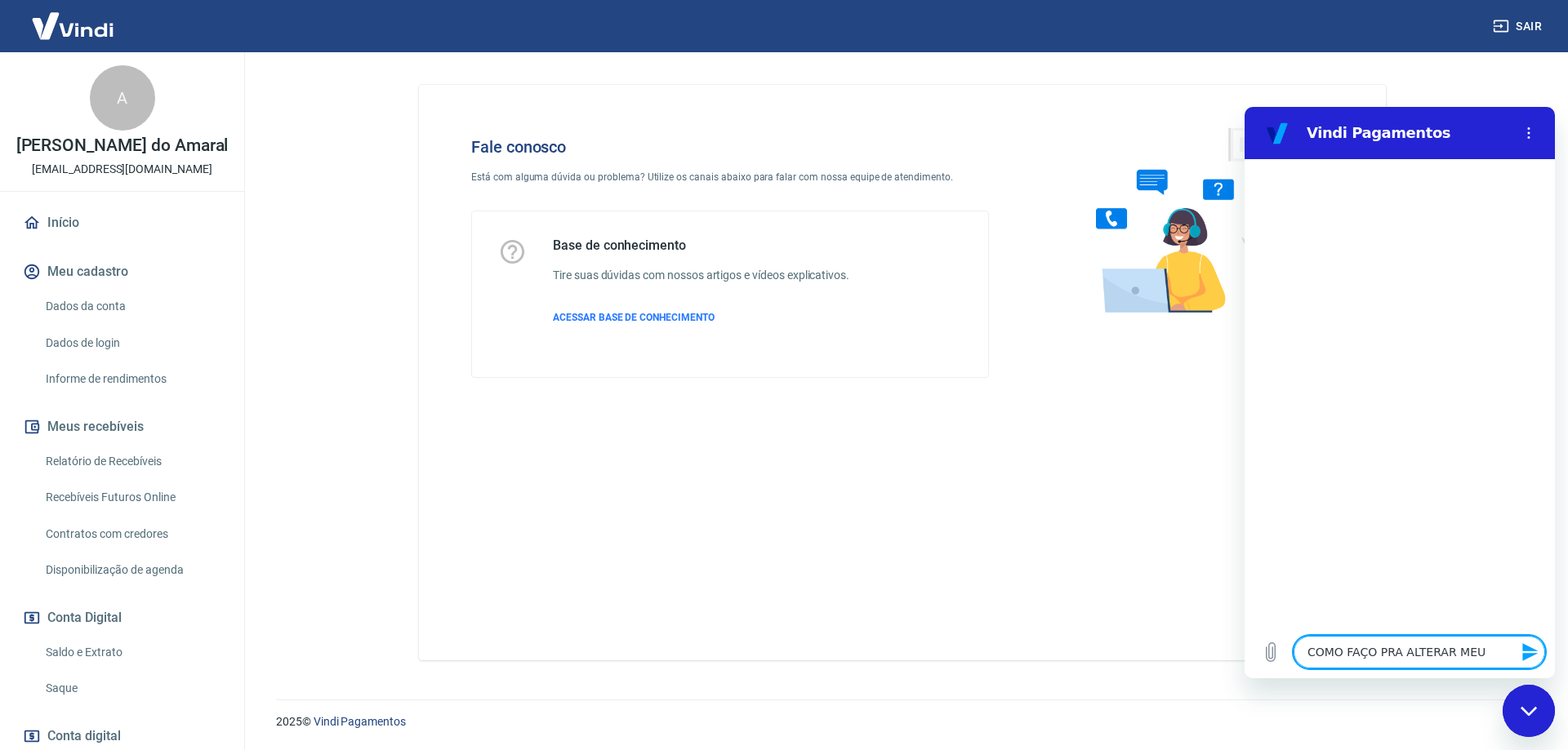
type textarea "COMO FAÇO PRA ALTERAR MEUS"
type textarea "x"
type textarea "COMO FAÇO PRA ALTERAR MEUS"
type textarea "x"
type textarea "COMO FAÇO PRA ALTERAR MEUS R"
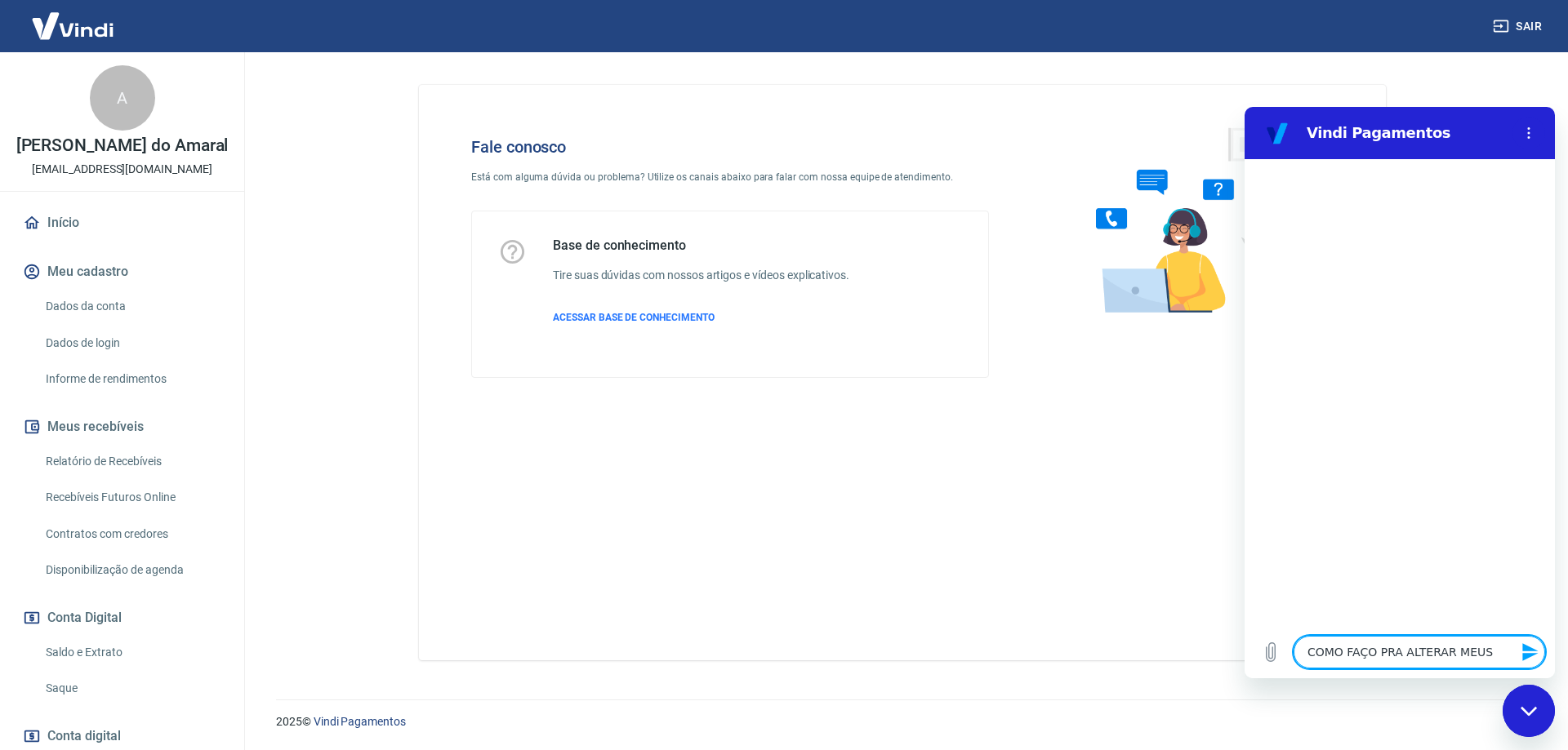
type textarea "x"
type textarea "COMO FAÇO PRA ALTERAR MEUS RE"
type textarea "x"
type textarea "COMO FAÇO PRA ALTERAR MEUS REC"
type textarea "x"
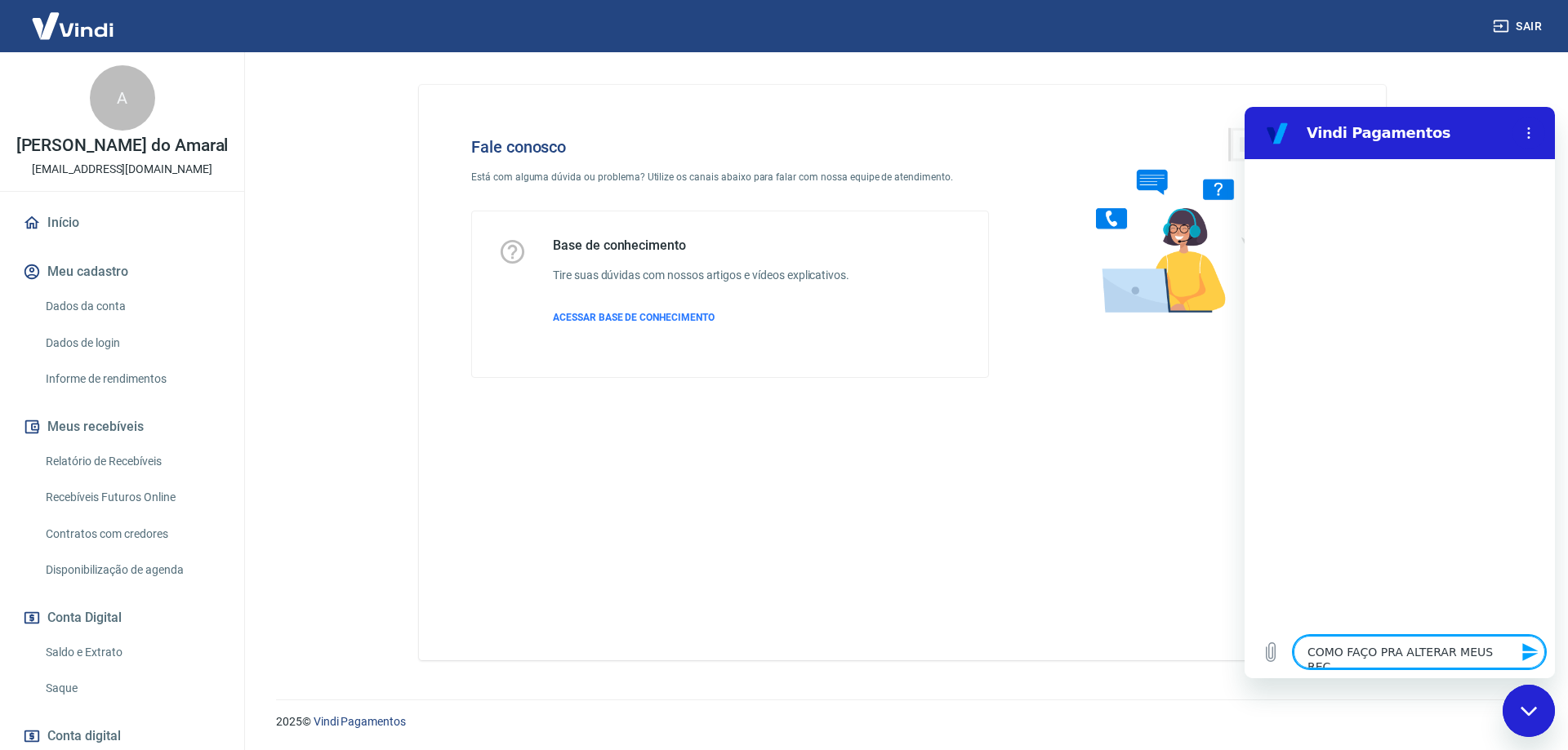
type textarea "COMO FAÇO PRA ALTERAR MEUS RECE"
type textarea "x"
type textarea "COMO FAÇO PRA ALTERAR MEUS RECEB"
type textarea "x"
type textarea "COMO FAÇO PRA ALTERAR MEUS RECEBI"
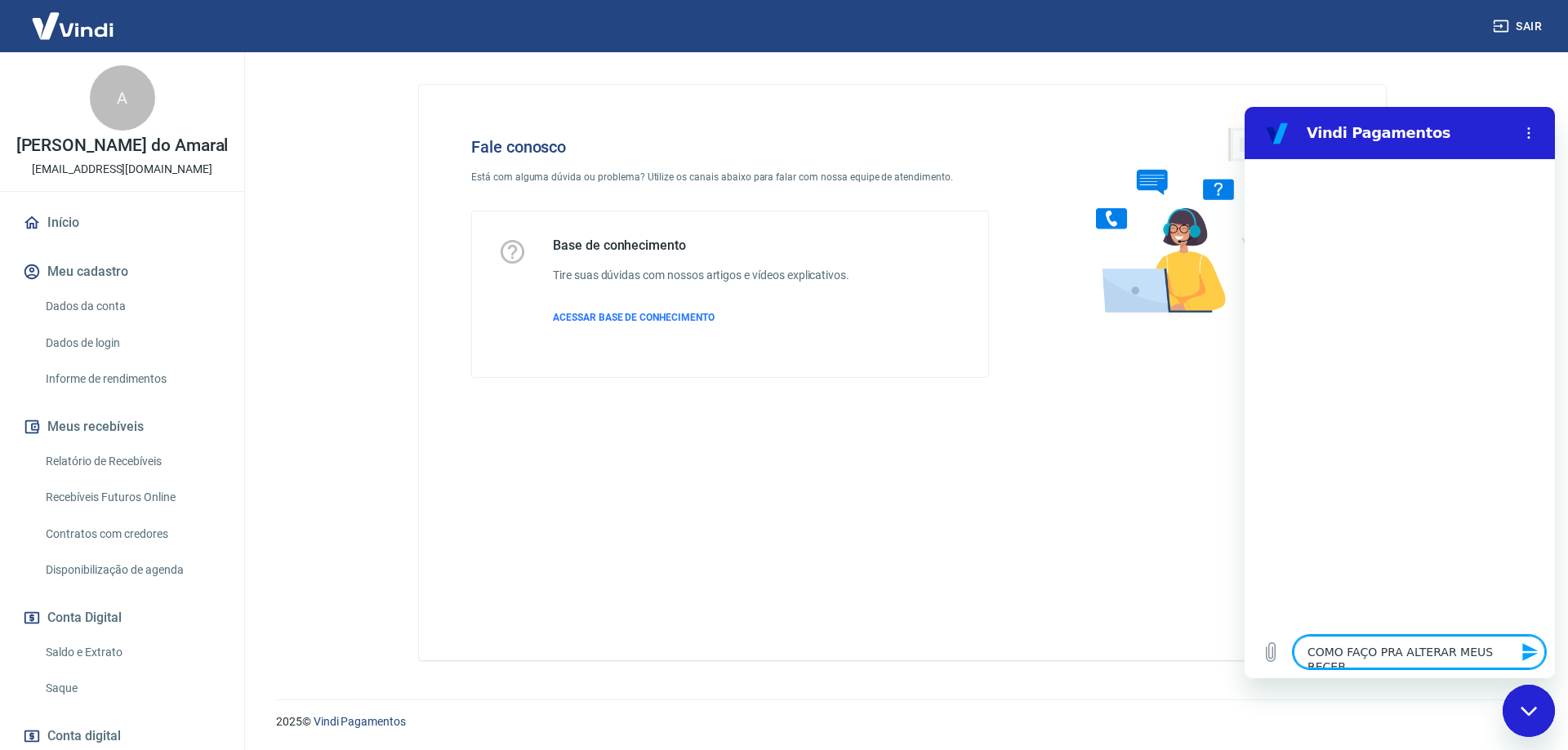
type textarea "x"
type textarea "COMO FAÇO PRA ALTERAR MEUS RECEBIV"
type textarea "x"
type textarea "COMO FAÇO PRA ALTERAR MEUS RECEBIVE"
type textarea "x"
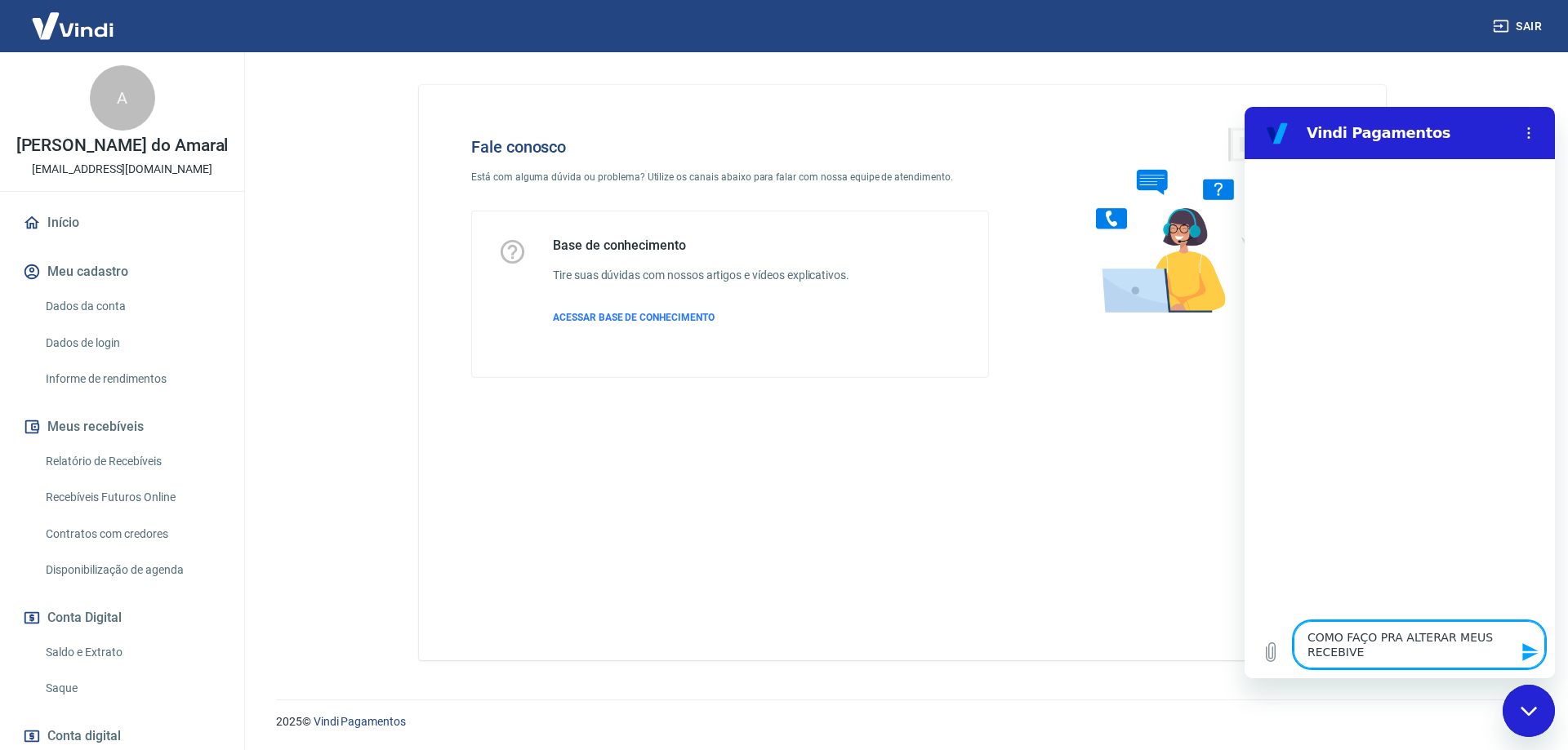
type textarea "COMO FAÇO PRA ALTERAR MEUS RECEBIVEI"
type textarea "x"
type textarea "COMO FAÇO PRA ALTERAR MEUS RECEBIVEIS"
type textarea "x"
type textarea "COMO FAÇO PRA ALTERAR MEUS RECEBIVEIS?"
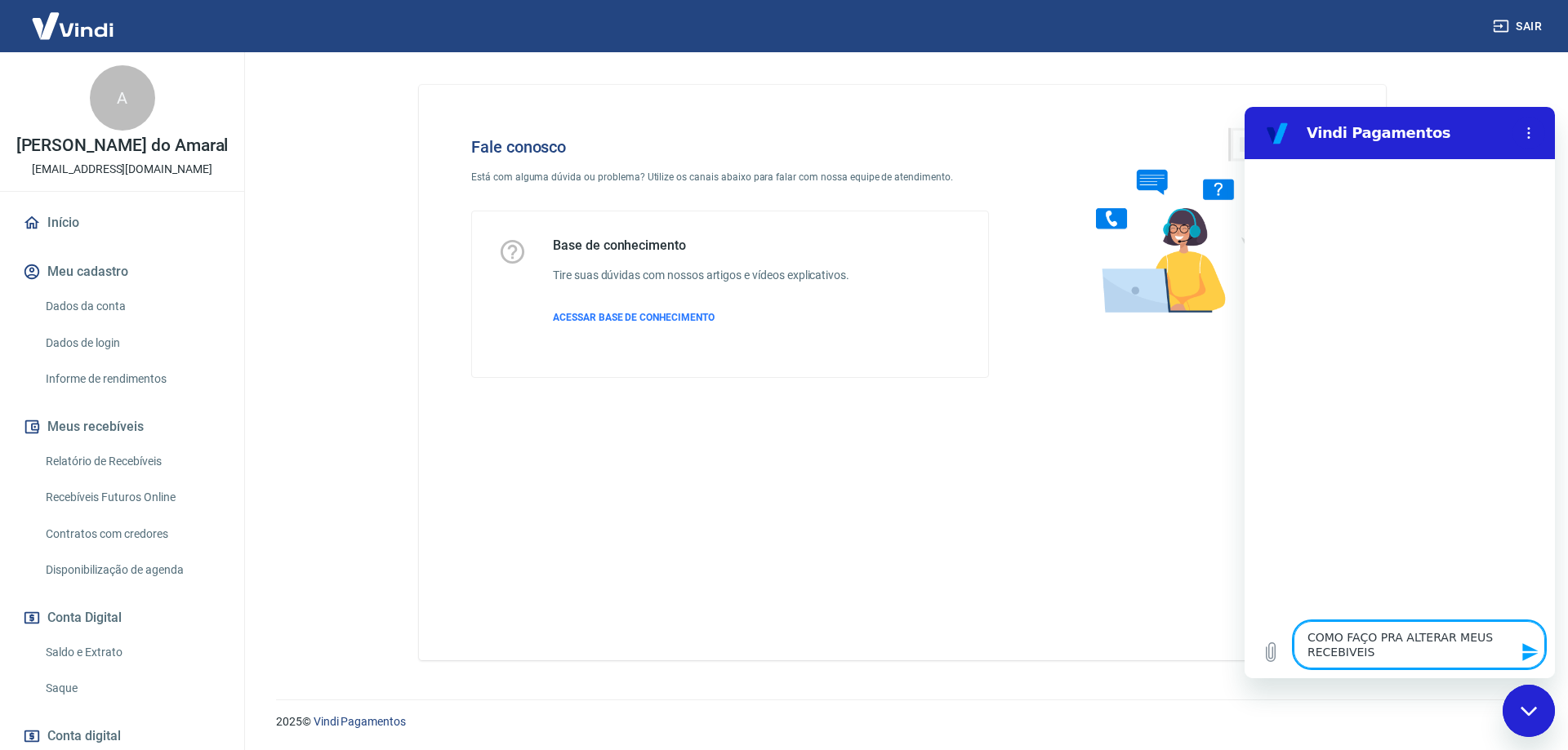
type textarea "x"
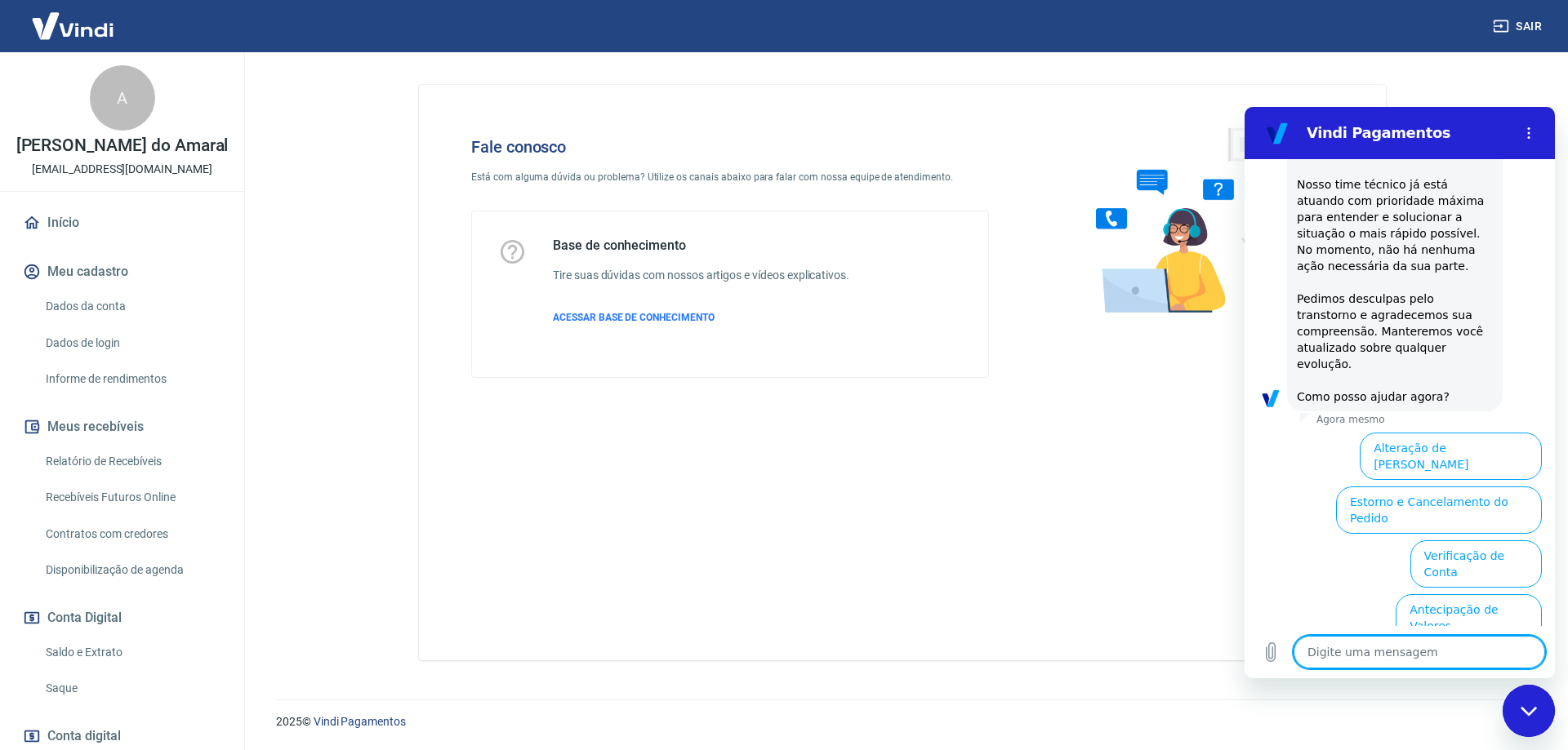
scroll to position [414, 0]
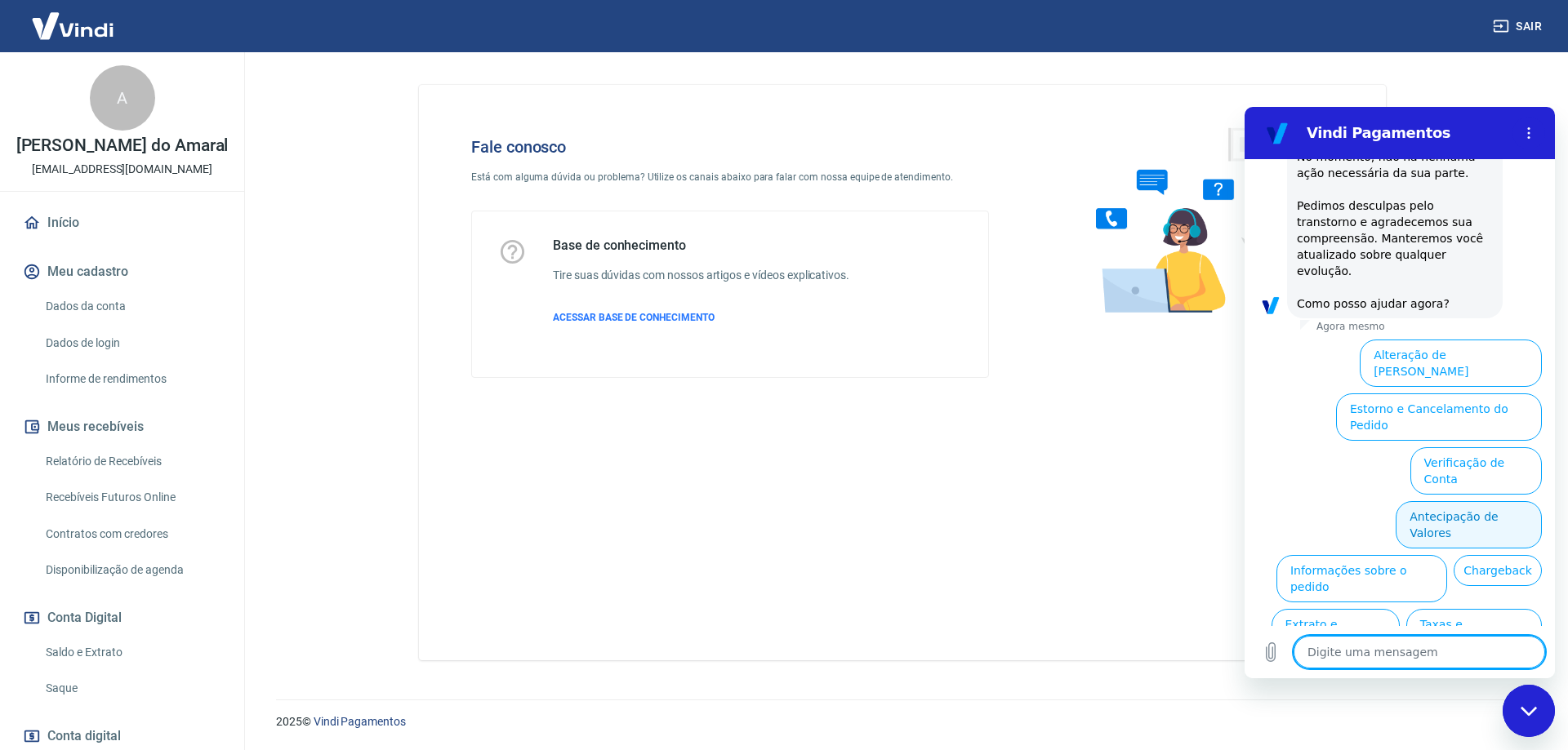
click at [1453, 501] on button "Antecipação de Valores" at bounding box center [1468, 525] width 146 height 48
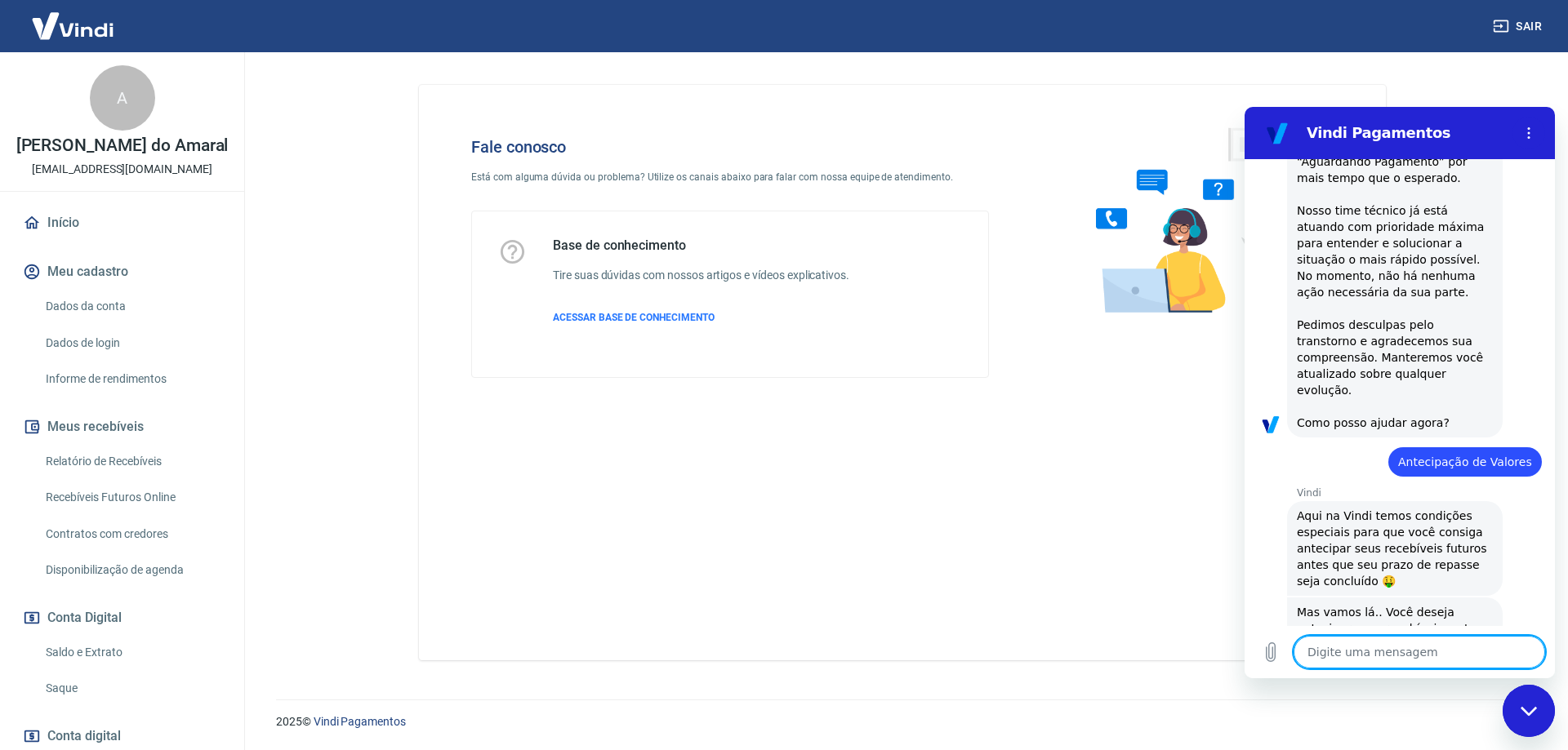
scroll to position [373, 0]
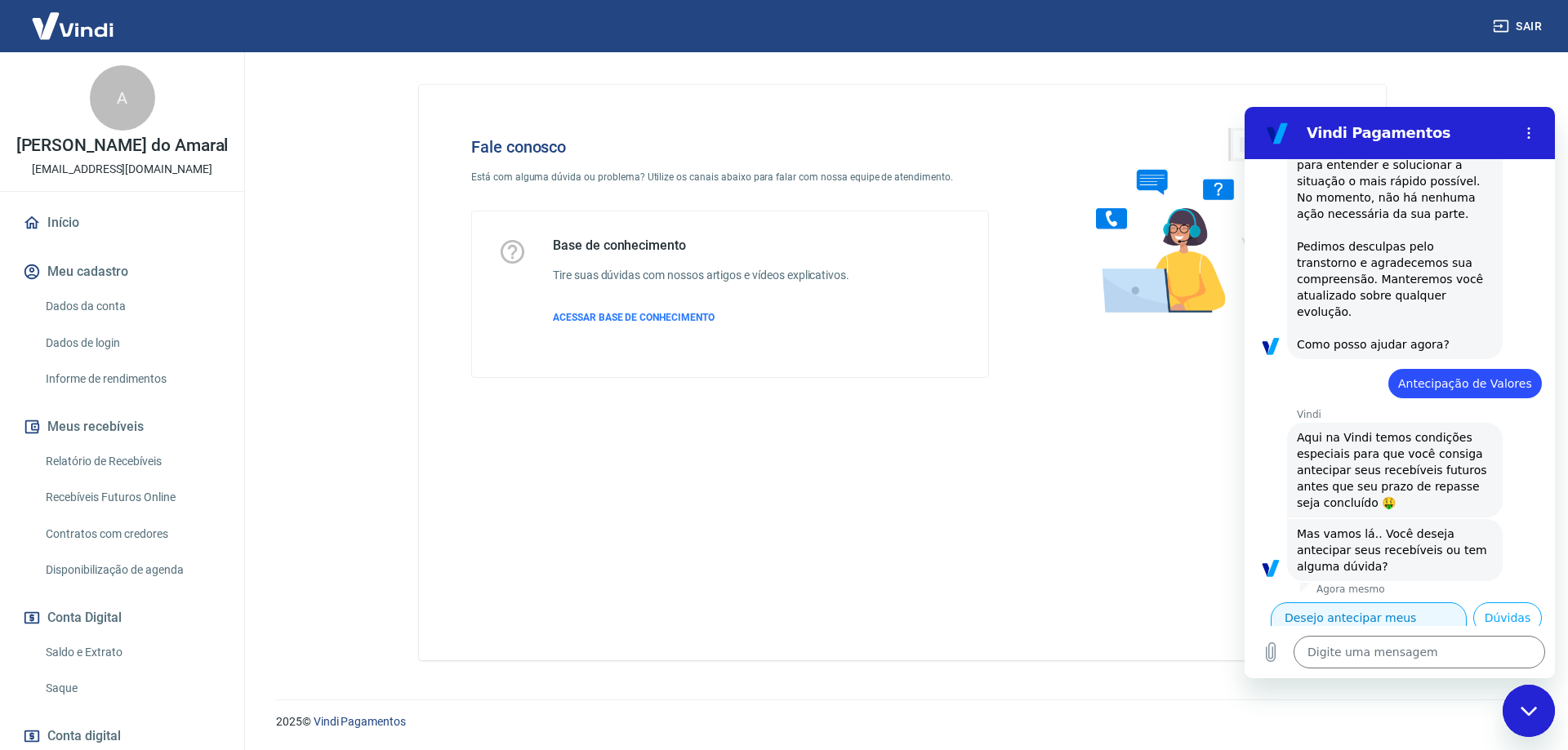
click at [1420, 602] on button "Desejo antecipar meus recebíveis" at bounding box center [1368, 626] width 196 height 48
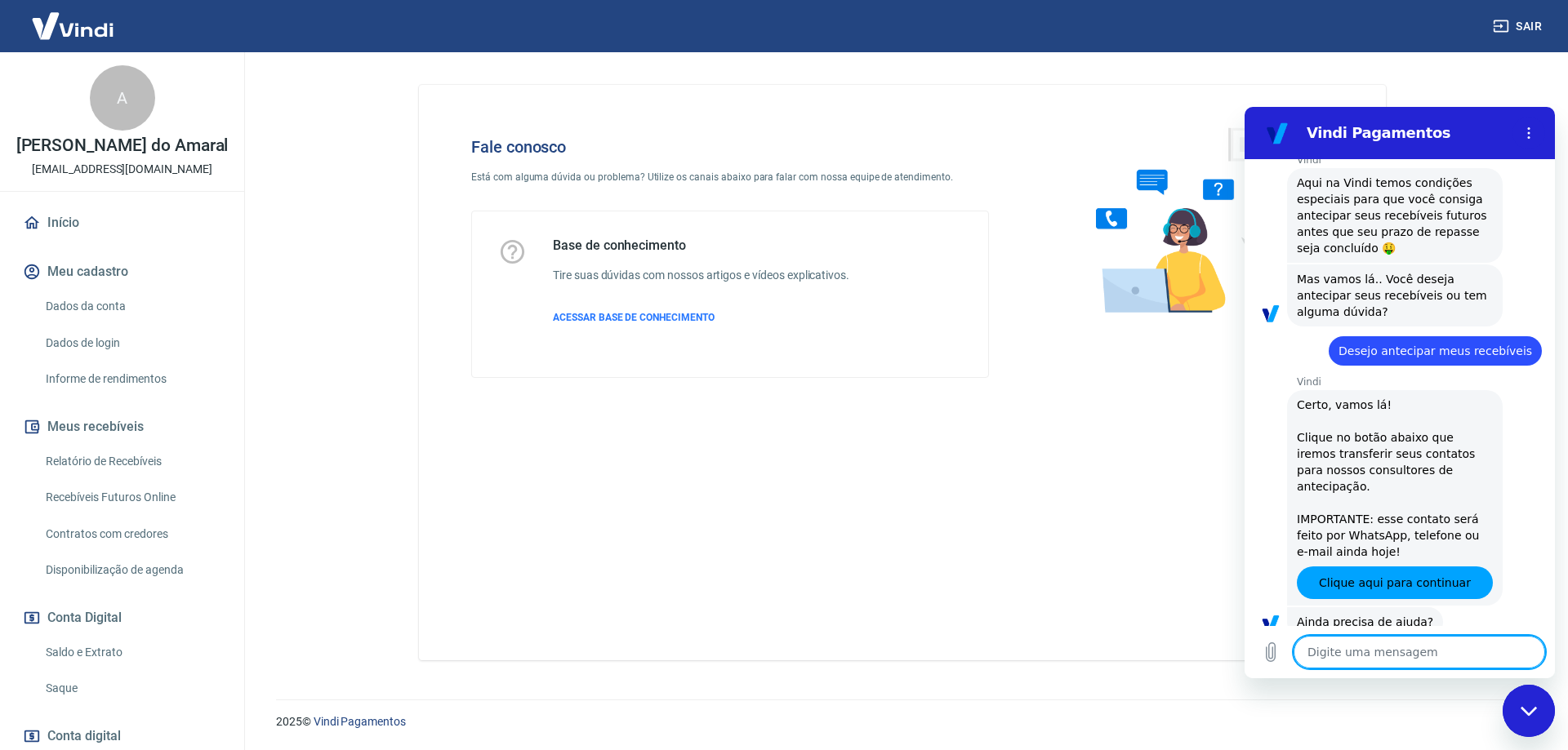
scroll to position [630, 0]
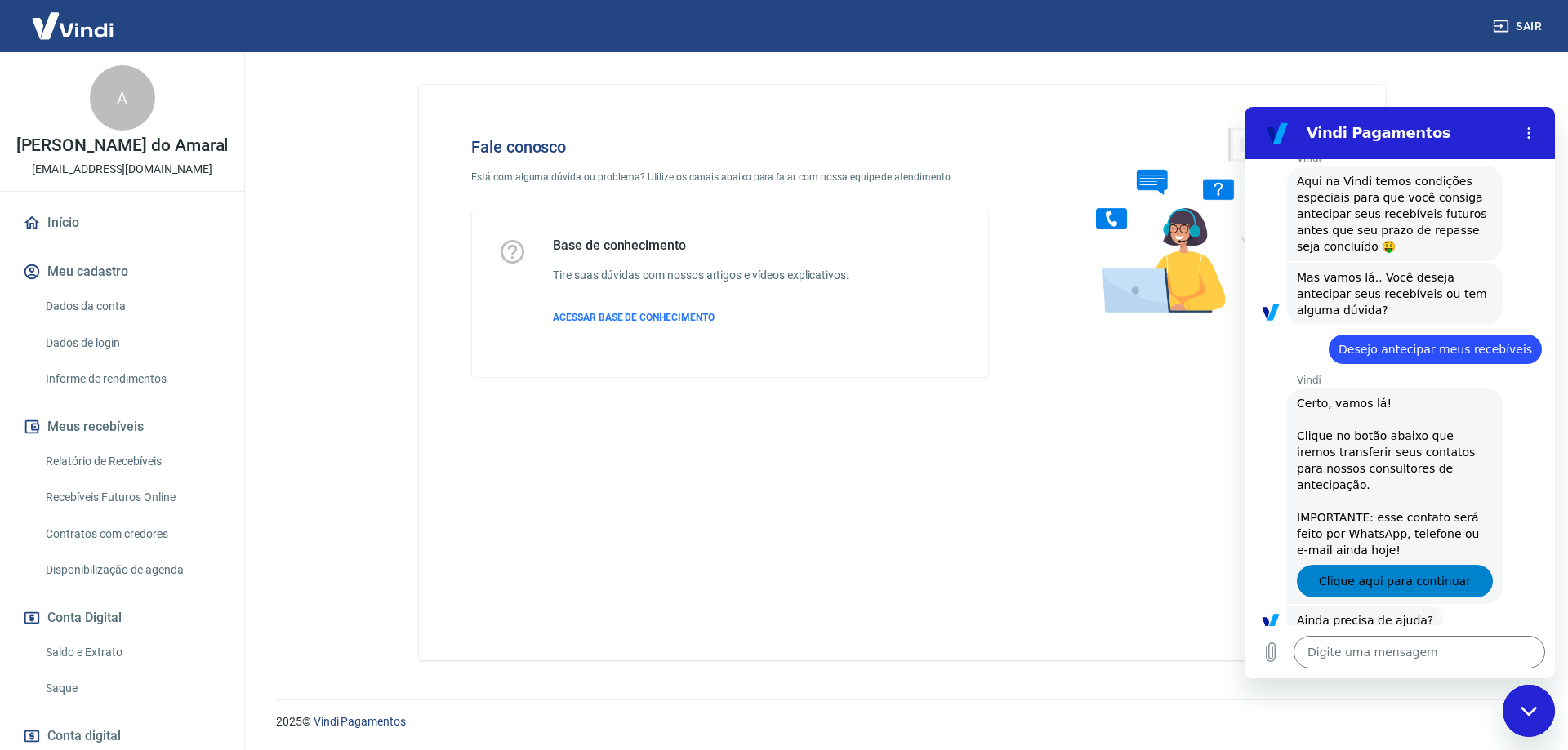
click at [1413, 572] on span "Clique aqui para continuar" at bounding box center [1394, 581] width 151 height 19
type textarea "x"
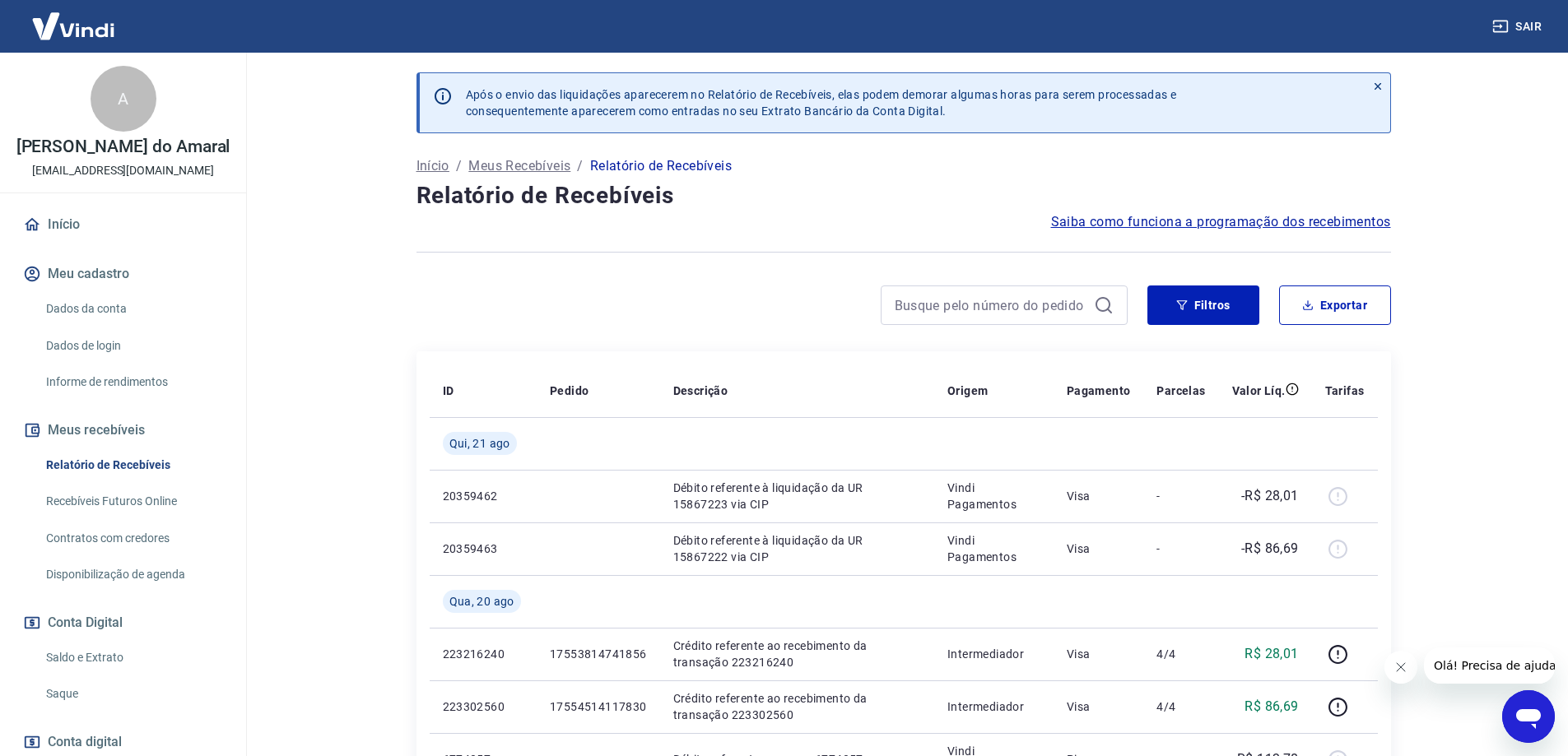
click at [1376, 86] on icon at bounding box center [1377, 86] width 6 height 6
